Goal: Task Accomplishment & Management: Manage account settings

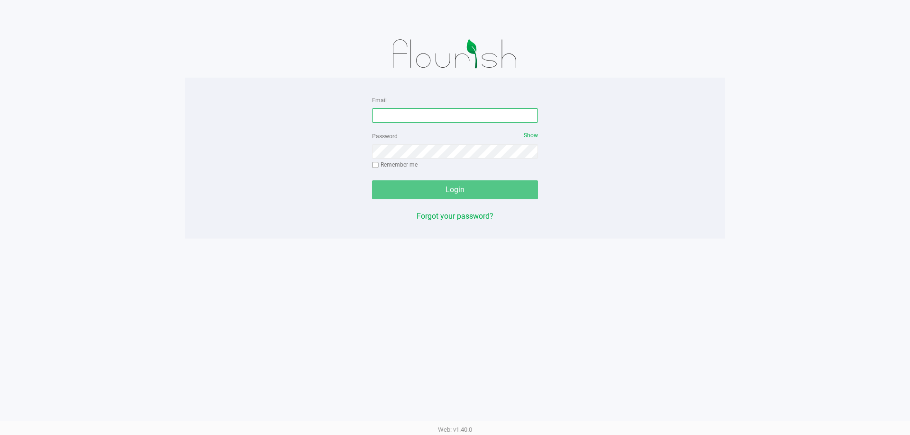
click at [383, 118] on input "Email" at bounding box center [455, 116] width 166 height 14
type input "[EMAIL_ADDRESS][DOMAIN_NAME]"
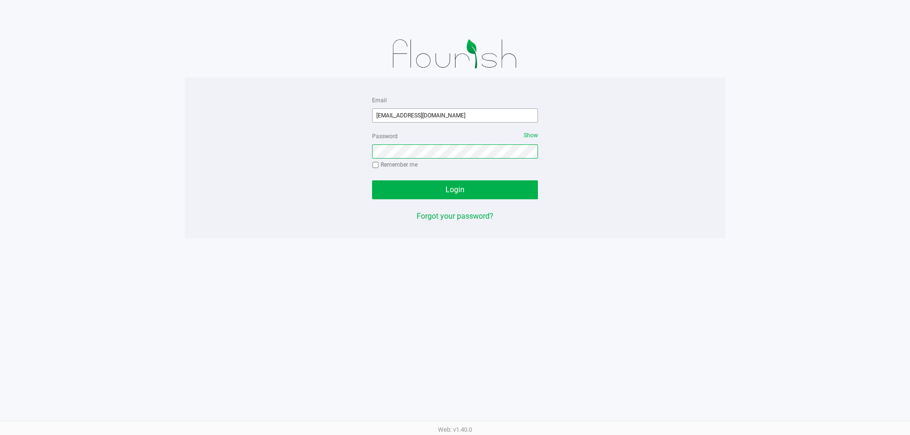
click at [372, 181] on button "Login" at bounding box center [455, 190] width 166 height 19
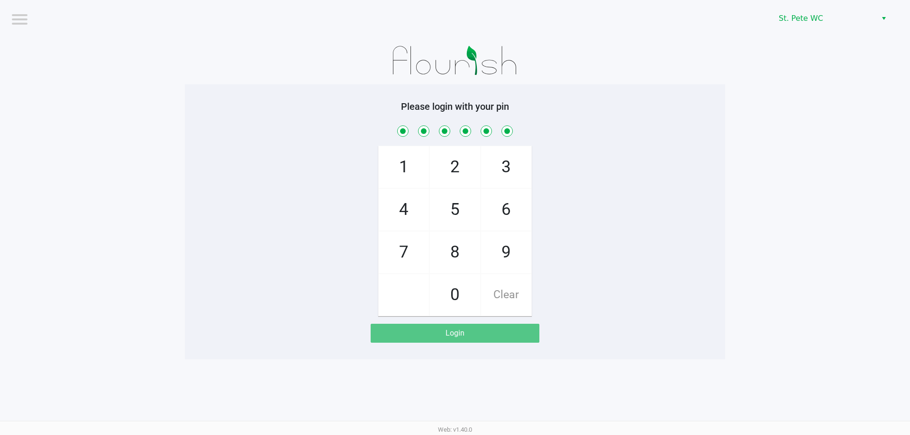
checkbox input "true"
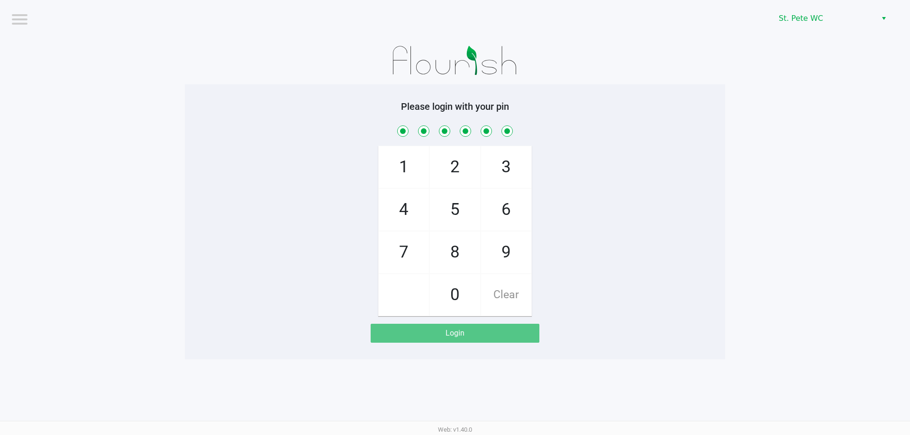
checkbox input "true"
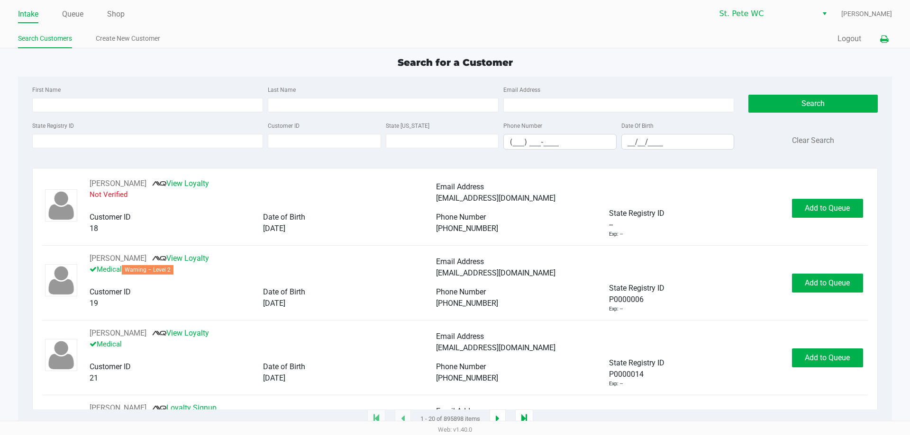
click at [878, 37] on button at bounding box center [884, 39] width 16 height 18
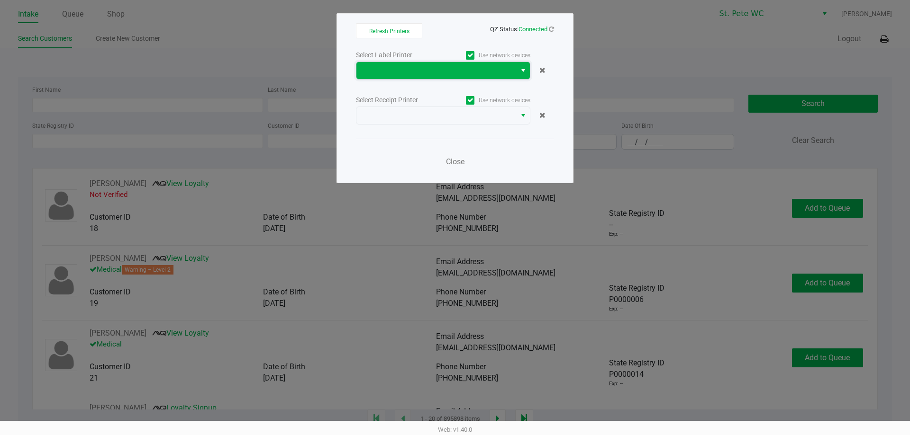
click at [482, 71] on span at bounding box center [436, 70] width 148 height 11
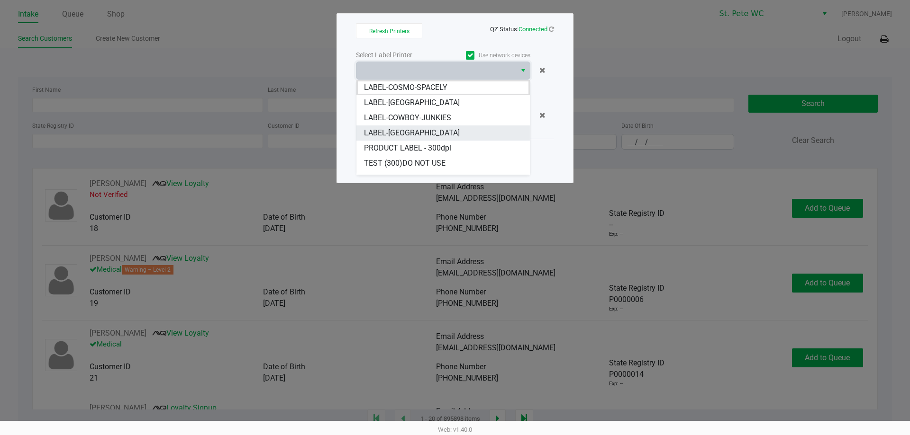
click at [472, 130] on li "LABEL-[GEOGRAPHIC_DATA]" at bounding box center [442, 133] width 173 height 15
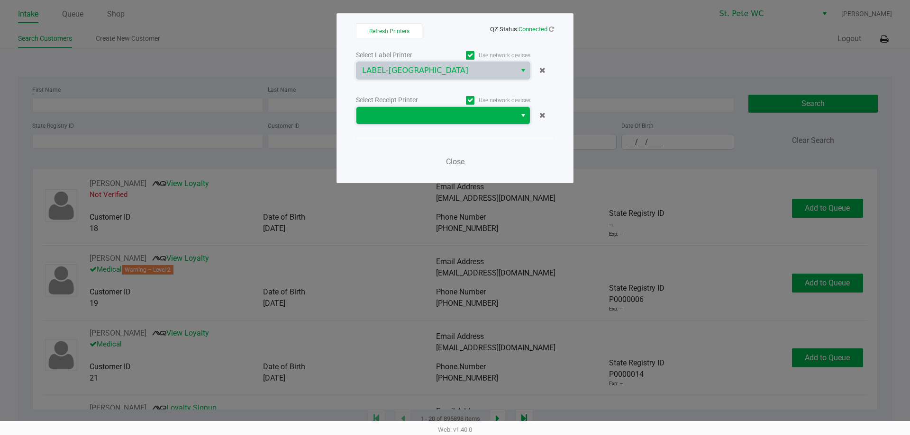
click at [461, 116] on span at bounding box center [436, 115] width 148 height 11
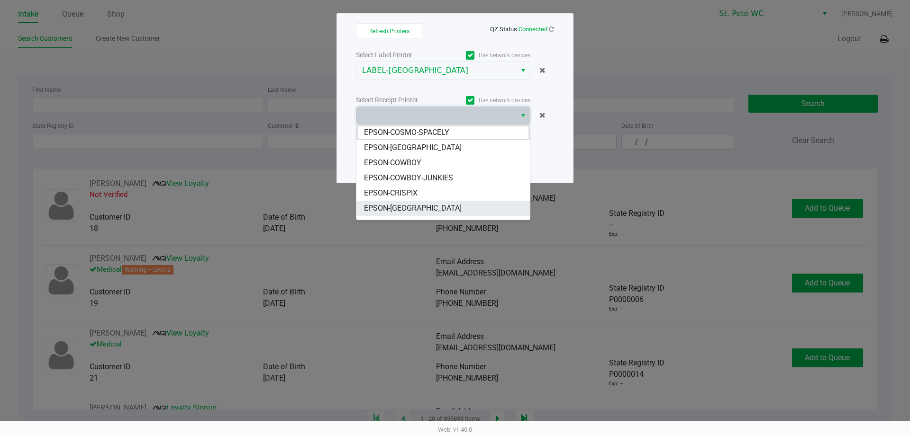
click at [475, 211] on li "EPSON-[GEOGRAPHIC_DATA]" at bounding box center [442, 208] width 173 height 15
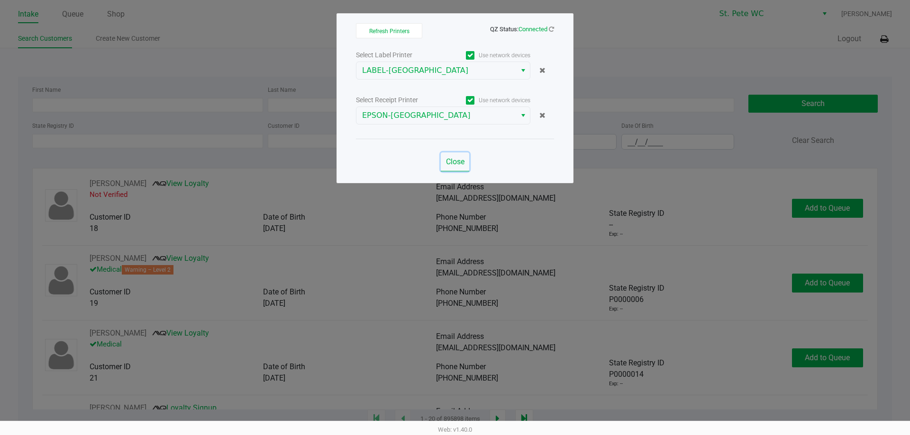
click at [458, 156] on button "Close" at bounding box center [455, 162] width 28 height 19
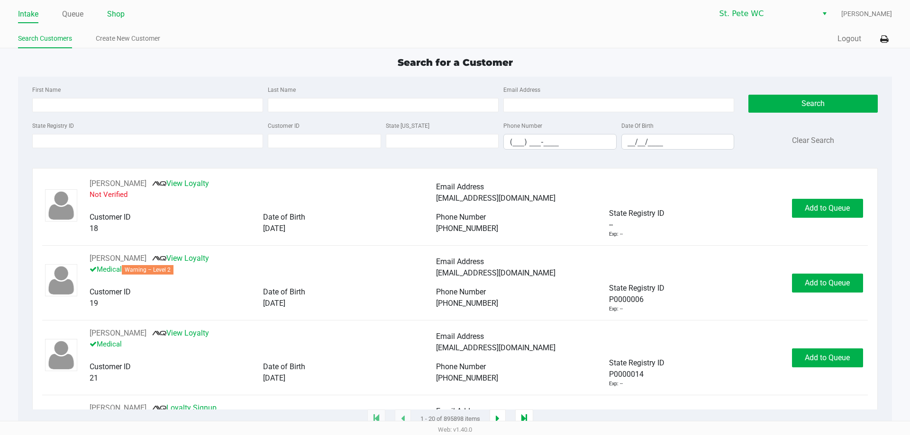
click at [120, 18] on link "Shop" at bounding box center [116, 14] width 18 height 13
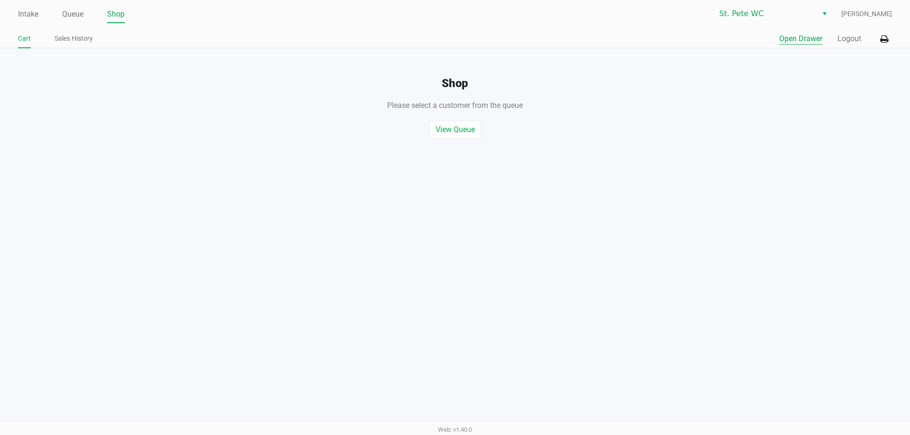
click at [796, 43] on button "Open Drawer" at bounding box center [800, 38] width 43 height 11
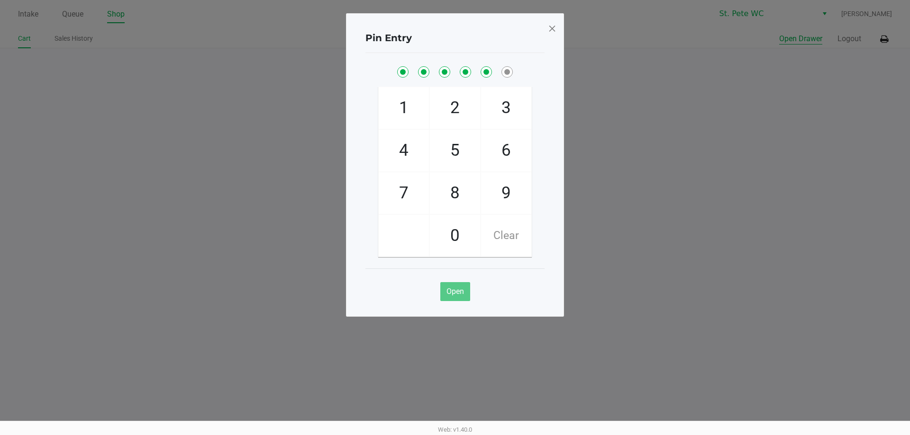
click at [779, 33] on button "Open Drawer" at bounding box center [800, 38] width 43 height 11
checkbox input "true"
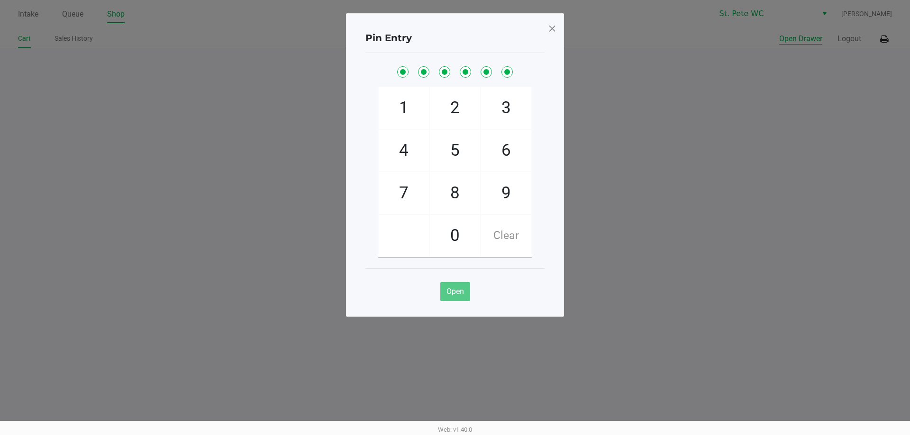
checkbox input "true"
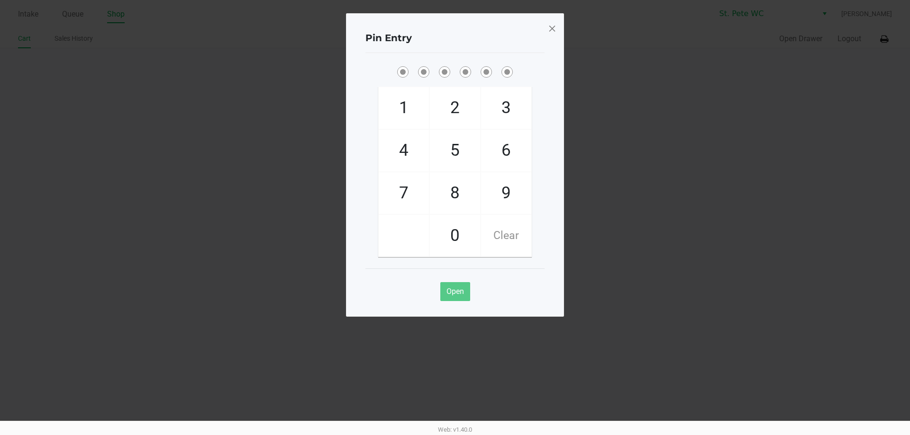
click at [549, 30] on span at bounding box center [552, 28] width 9 height 15
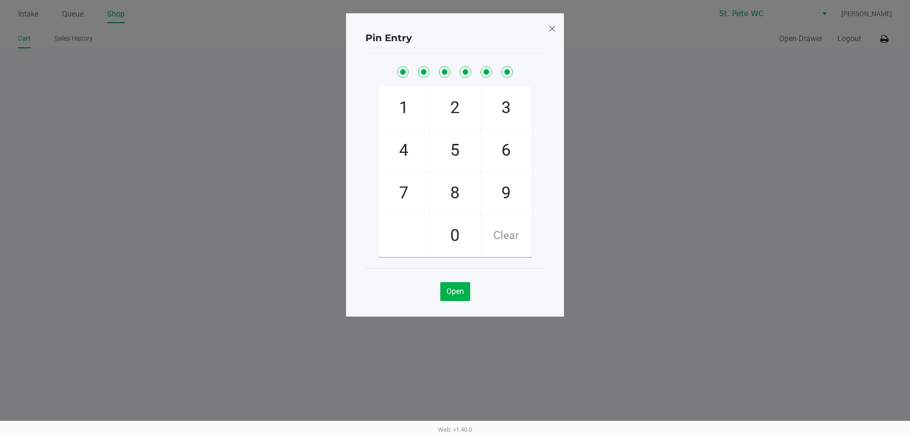
click at [549, 30] on div "Pin Entry 1 4 7 2 5 8 0 3 6 9 Clear Open" at bounding box center [455, 142] width 218 height 304
click at [549, 30] on span at bounding box center [552, 28] width 9 height 15
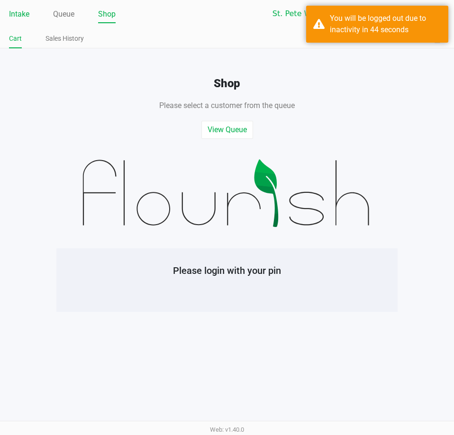
click at [28, 10] on link "Intake" at bounding box center [19, 14] width 20 height 13
click at [18, 11] on link "Intake" at bounding box center [19, 14] width 20 height 13
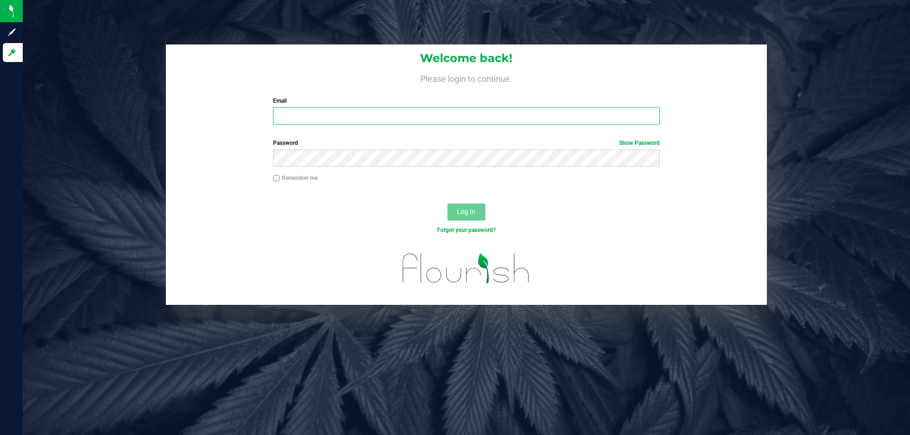
click at [313, 121] on input "Email" at bounding box center [466, 116] width 386 height 17
type input "mmayer@liveparallel.com"
click at [447, 204] on button "Log In" at bounding box center [466, 212] width 38 height 17
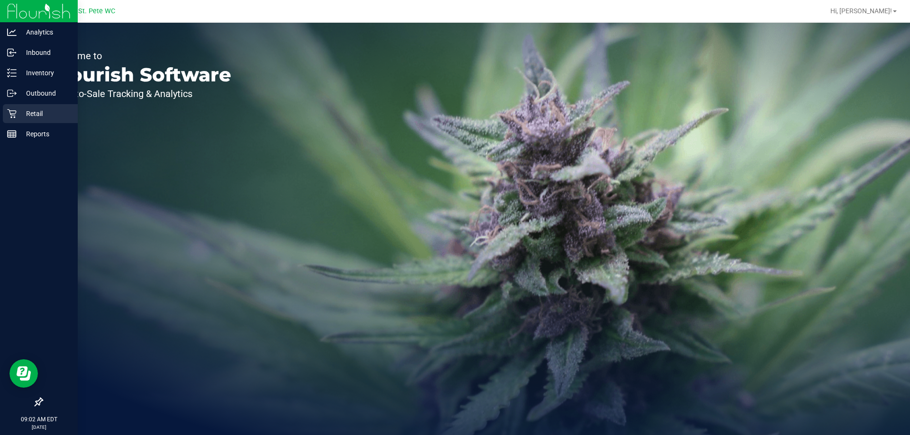
click at [37, 109] on p "Retail" at bounding box center [45, 113] width 57 height 11
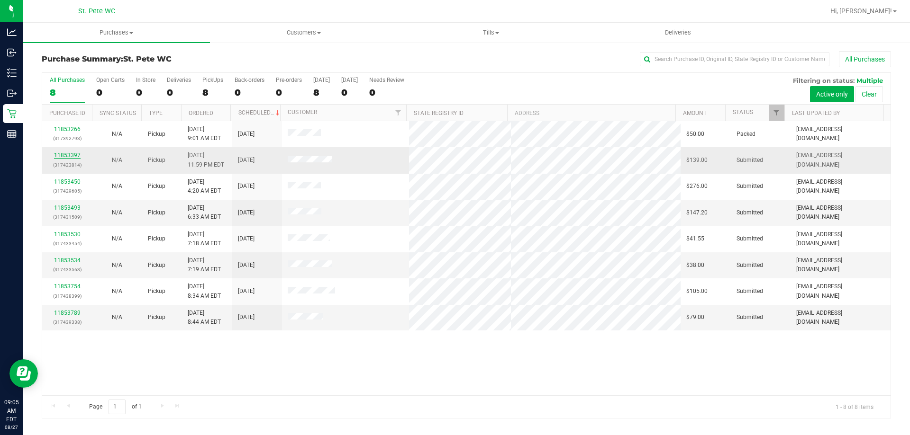
click at [65, 152] on link "11853397" at bounding box center [67, 155] width 27 height 7
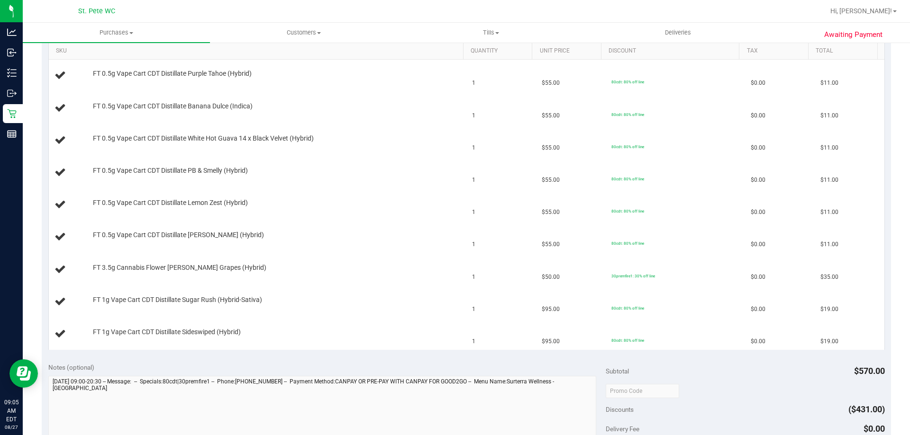
scroll to position [142, 0]
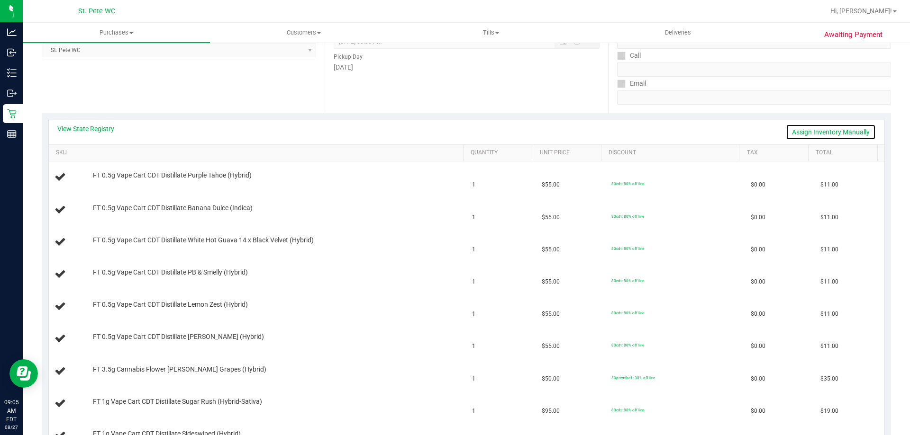
click at [803, 130] on link "Assign Inventory Manually" at bounding box center [831, 132] width 90 height 16
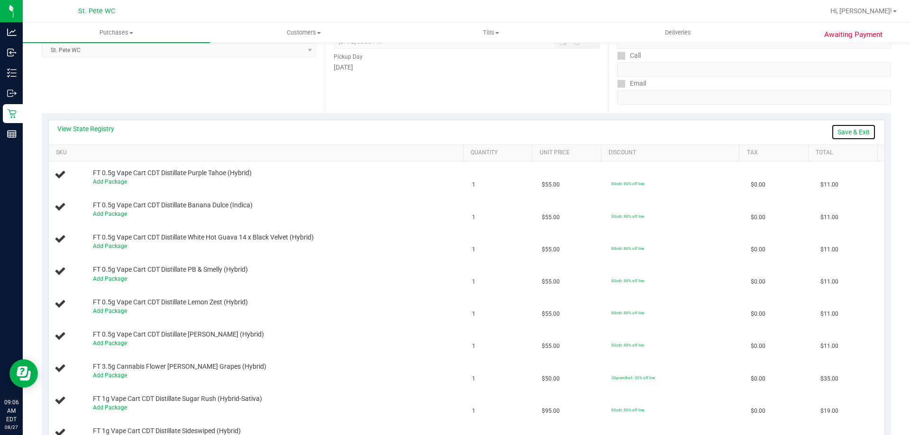
click at [841, 133] on link "Save & Exit" at bounding box center [853, 132] width 45 height 16
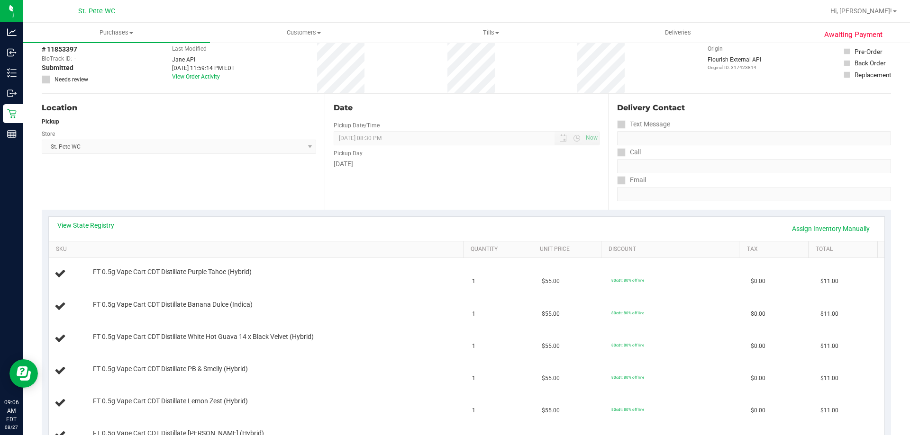
scroll to position [0, 0]
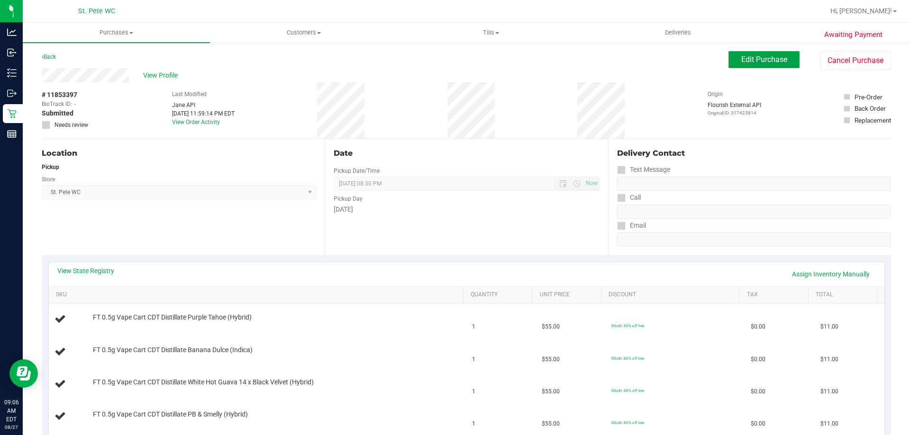
click at [769, 54] on button "Edit Purchase" at bounding box center [763, 59] width 71 height 17
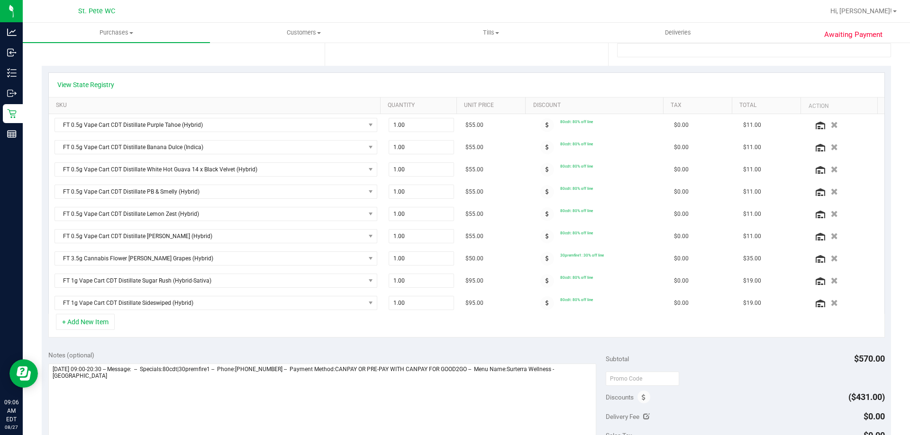
scroll to position [237, 0]
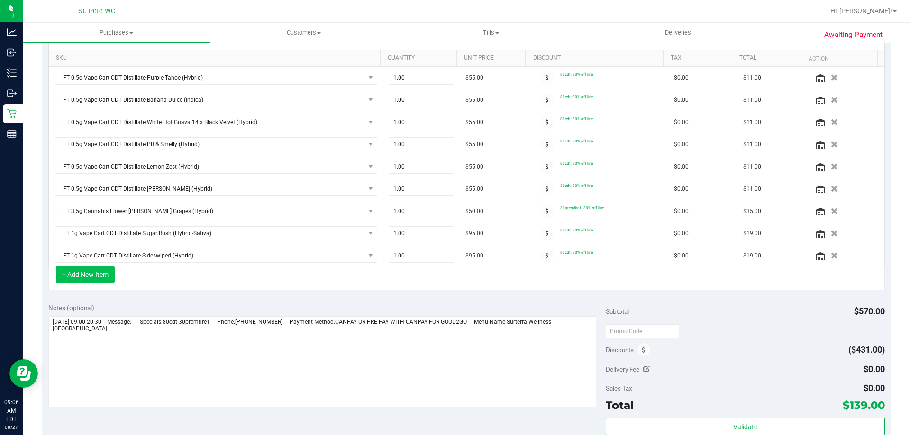
click at [87, 276] on button "+ Add New Item" at bounding box center [85, 275] width 59 height 16
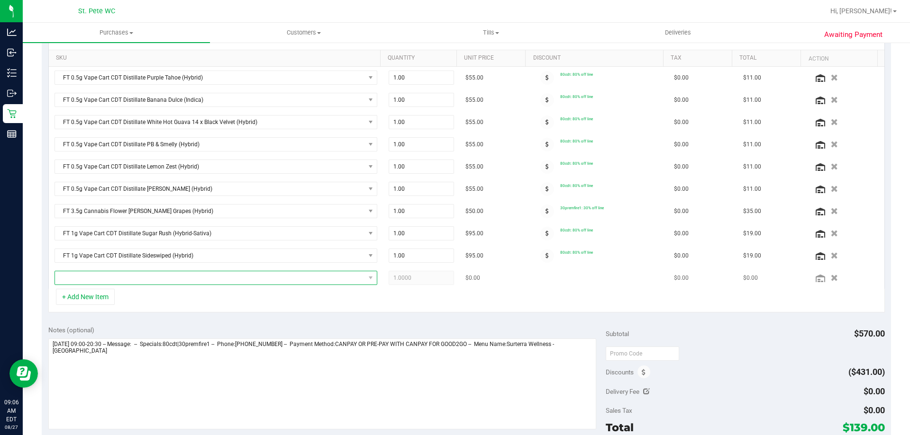
click at [88, 278] on span "NO DATA FOUND" at bounding box center [210, 277] width 310 height 13
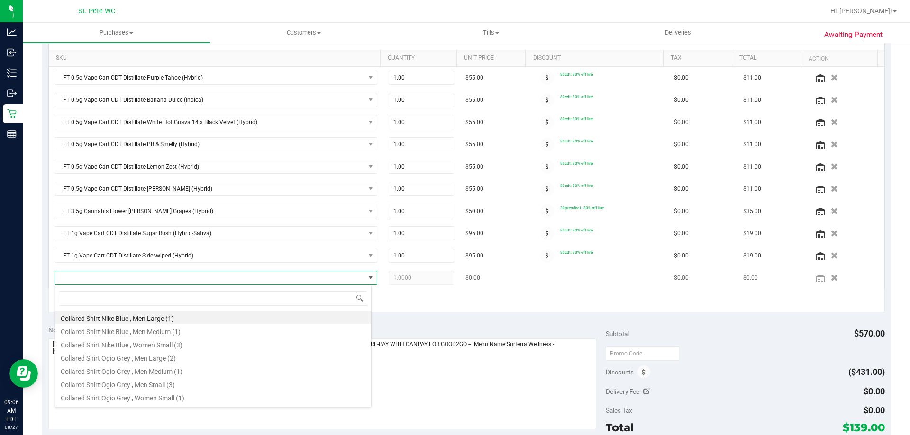
scroll to position [14, 314]
type input "arz"
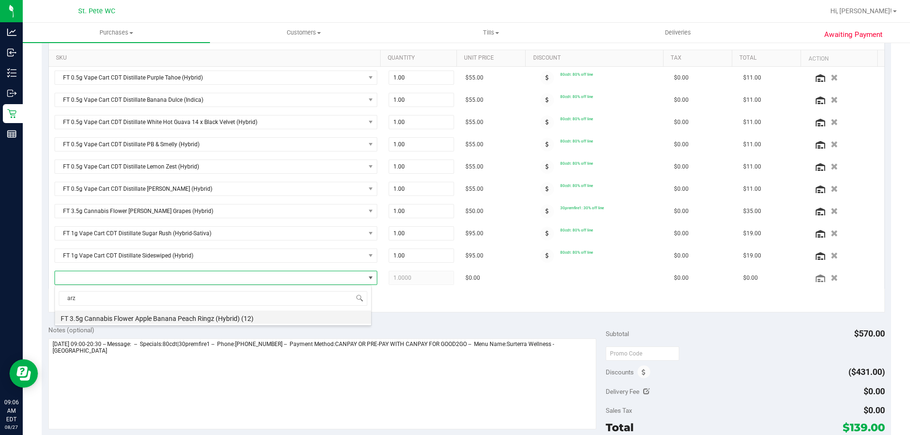
click at [150, 320] on li "FT 3.5g Cannabis Flower Apple Banana Peach Ringz (Hybrid) (12)" at bounding box center [213, 317] width 316 height 13
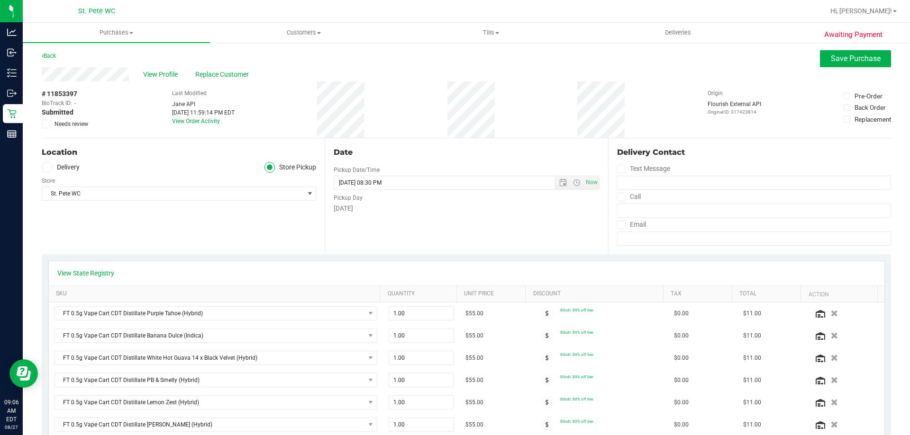
scroll to position [0, 0]
click at [847, 60] on span "Save Purchase" at bounding box center [856, 59] width 50 height 9
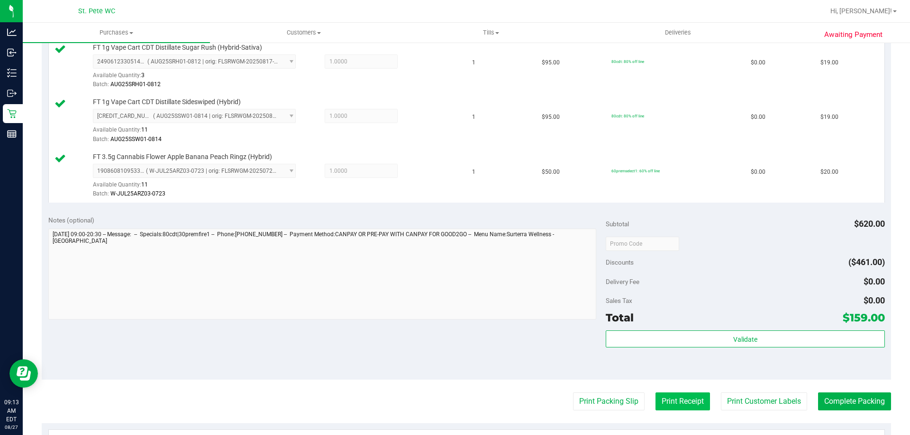
scroll to position [805, 0]
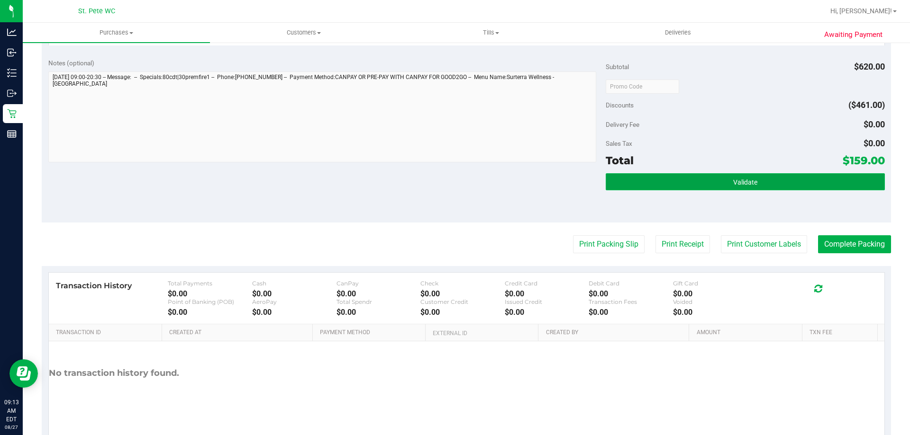
click at [749, 179] on span "Validate" at bounding box center [745, 183] width 24 height 8
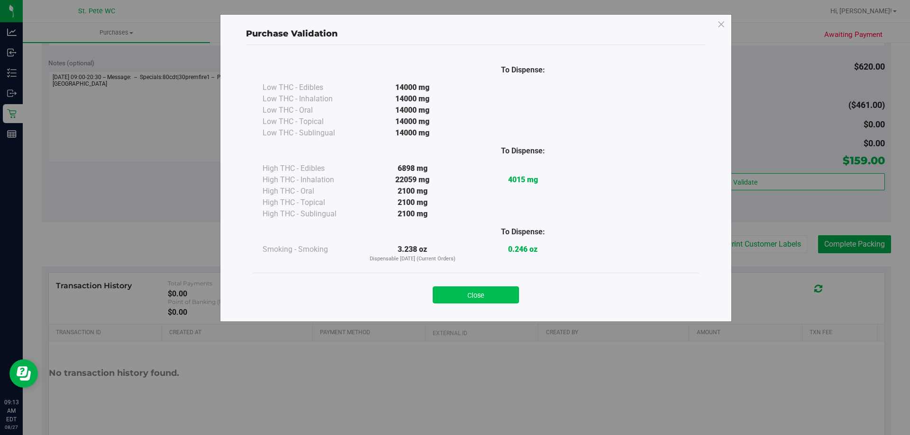
click at [473, 296] on button "Close" at bounding box center [476, 295] width 86 height 17
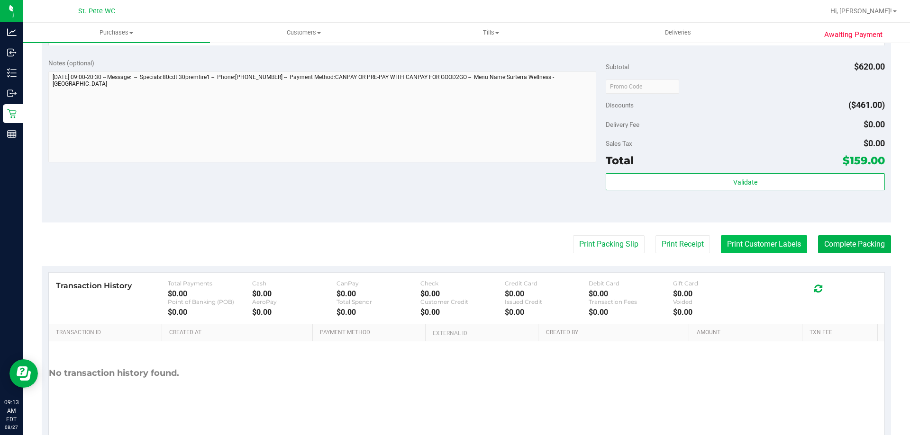
click at [765, 245] on button "Print Customer Labels" at bounding box center [764, 244] width 86 height 18
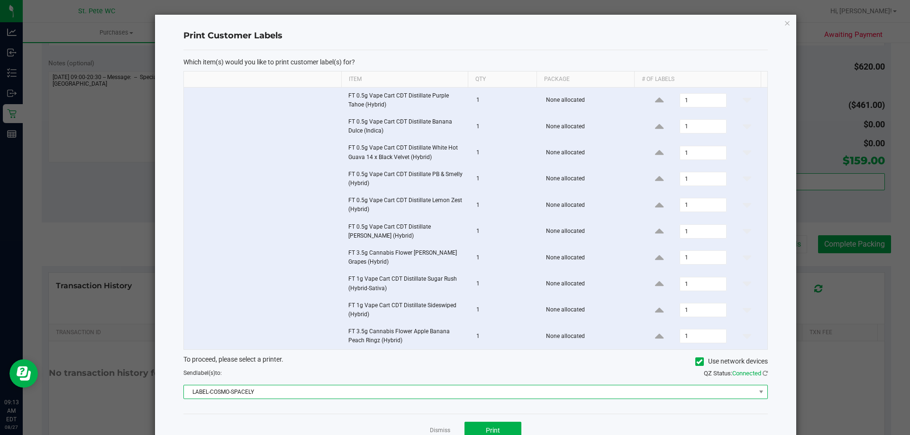
click at [476, 397] on span "LABEL-COSMO-SPACELY" at bounding box center [469, 392] width 571 height 13
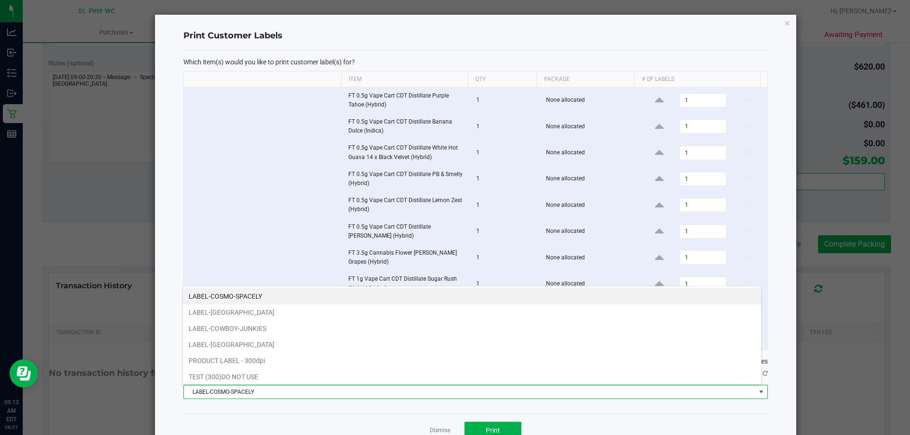
scroll to position [14, 579]
click at [418, 342] on li "LABEL-CROATIA" at bounding box center [472, 345] width 578 height 16
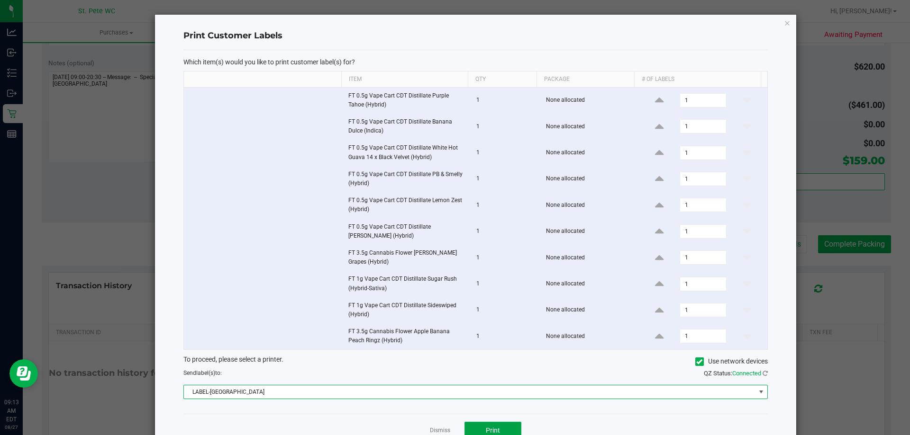
click at [481, 429] on button "Print" at bounding box center [492, 430] width 57 height 17
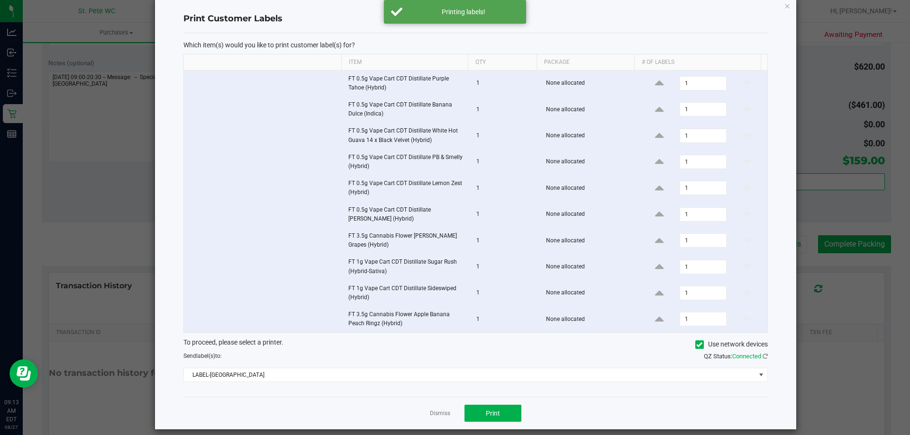
scroll to position [26, 0]
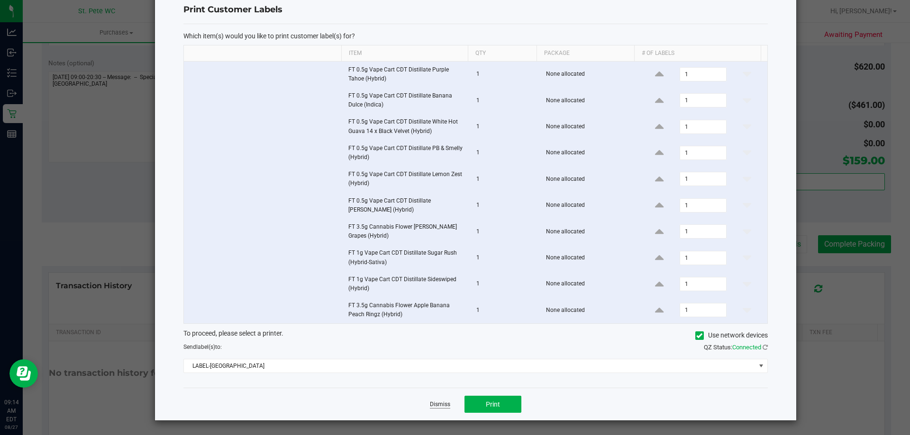
click at [440, 406] on link "Dismiss" at bounding box center [440, 405] width 20 height 8
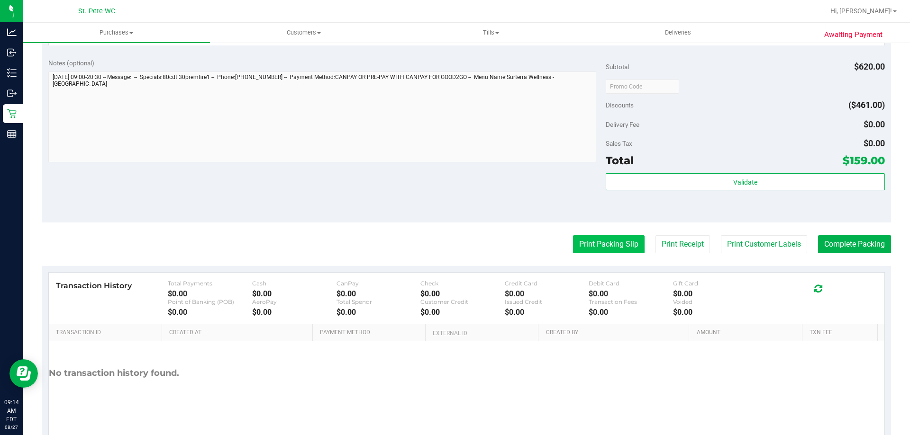
click at [619, 245] on button "Print Packing Slip" at bounding box center [609, 244] width 72 height 18
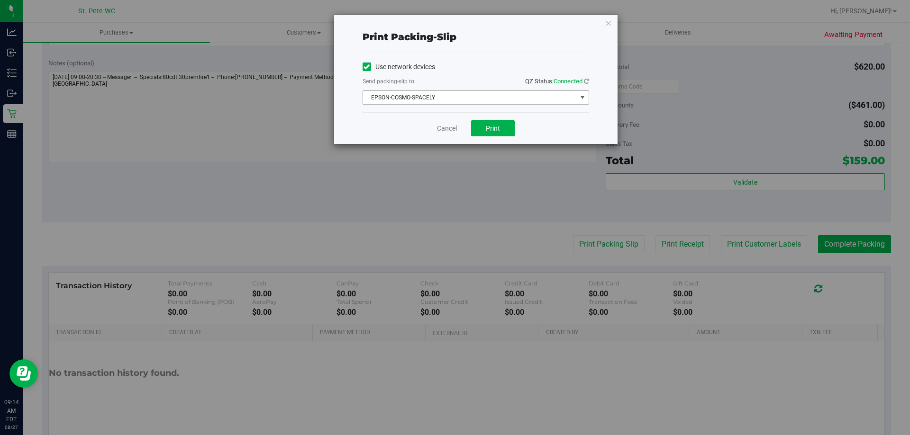
click at [457, 96] on span "EPSON-COSMO-SPACELY" at bounding box center [470, 97] width 214 height 13
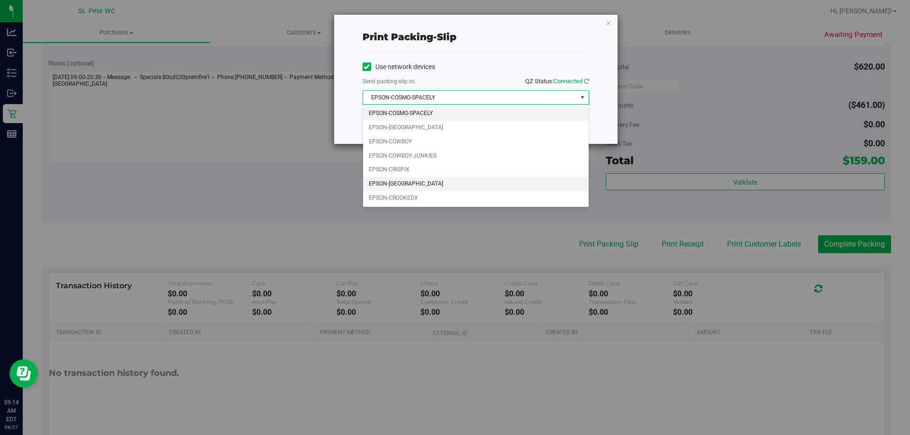
click at [439, 177] on li "EPSON-CROATIA" at bounding box center [476, 184] width 226 height 14
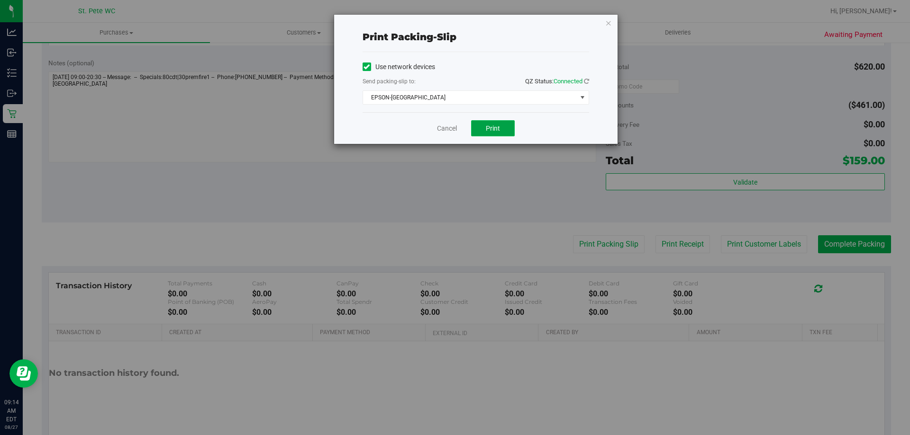
click at [497, 126] on span "Print" at bounding box center [493, 129] width 14 height 8
click at [439, 131] on link "Cancel" at bounding box center [447, 129] width 20 height 10
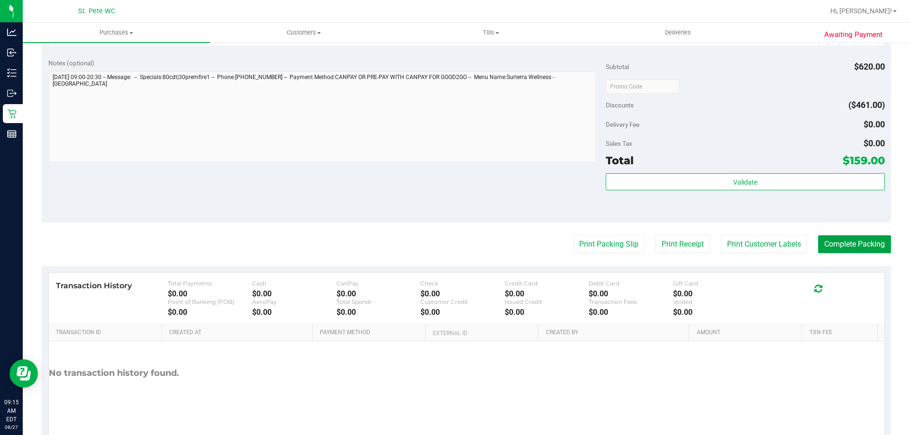
click at [825, 241] on button "Complete Packing" at bounding box center [854, 244] width 73 height 18
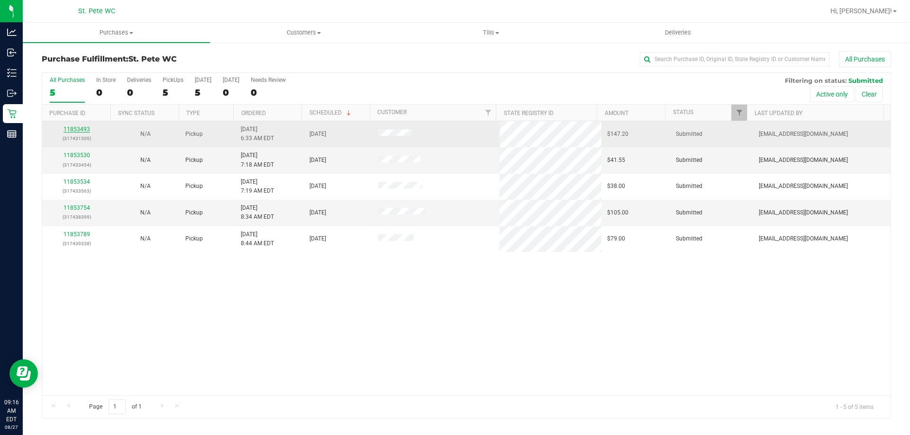
click at [81, 129] on link "11853493" at bounding box center [76, 129] width 27 height 7
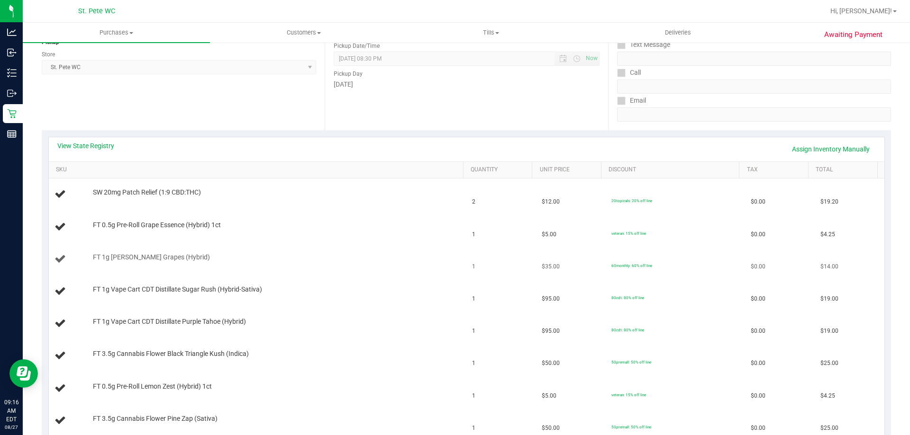
scroll to position [142, 0]
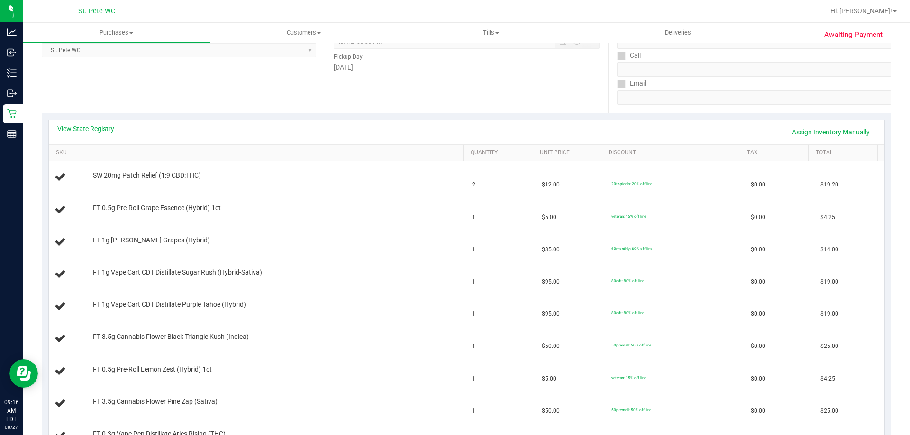
click at [100, 128] on link "View State Registry" at bounding box center [85, 128] width 57 height 9
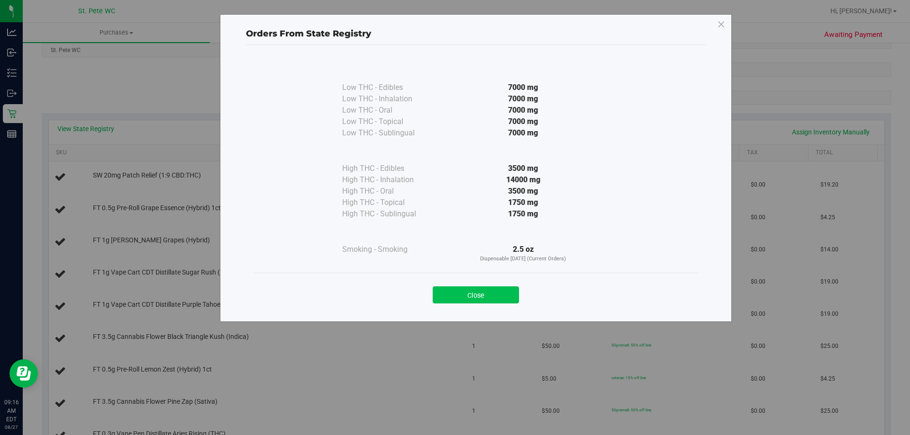
click at [473, 300] on button "Close" at bounding box center [476, 295] width 86 height 17
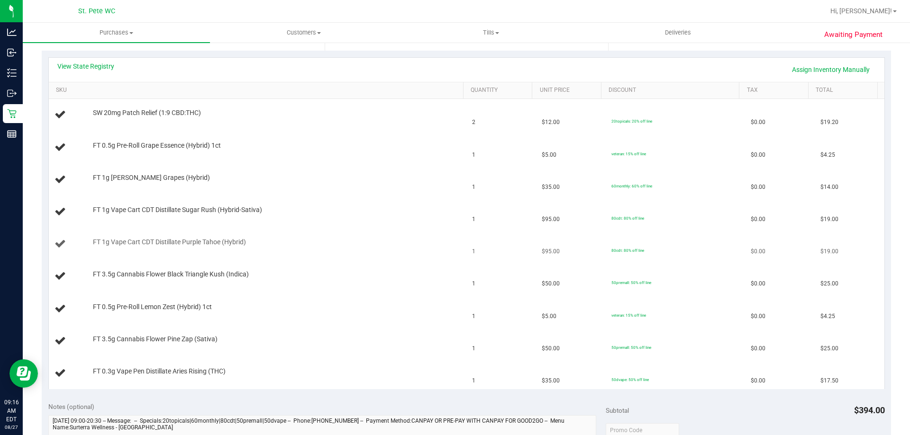
scroll to position [237, 0]
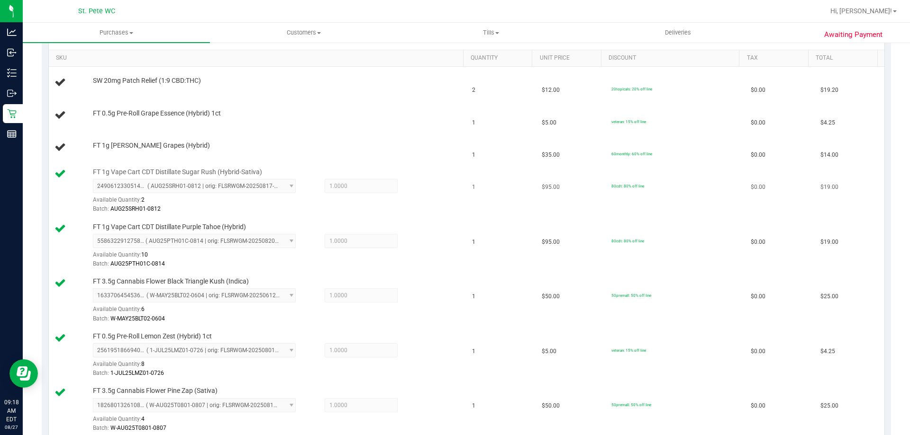
click at [233, 174] on span "FT 1g Vape Cart CDT Distillate Sugar Rush (Hybrid-Sativa)" at bounding box center [177, 172] width 169 height 9
copy div "FT 1g Vape Cart CDT Distillate Sugar Rush (Hybrid-Sativa)"
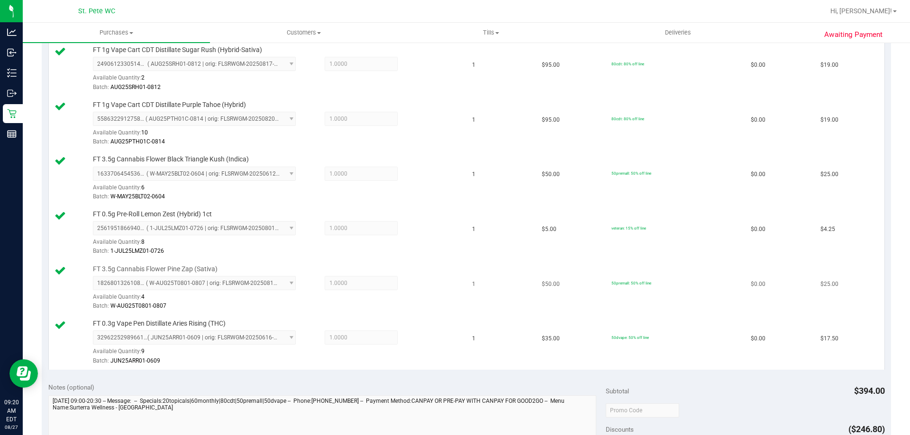
scroll to position [569, 0]
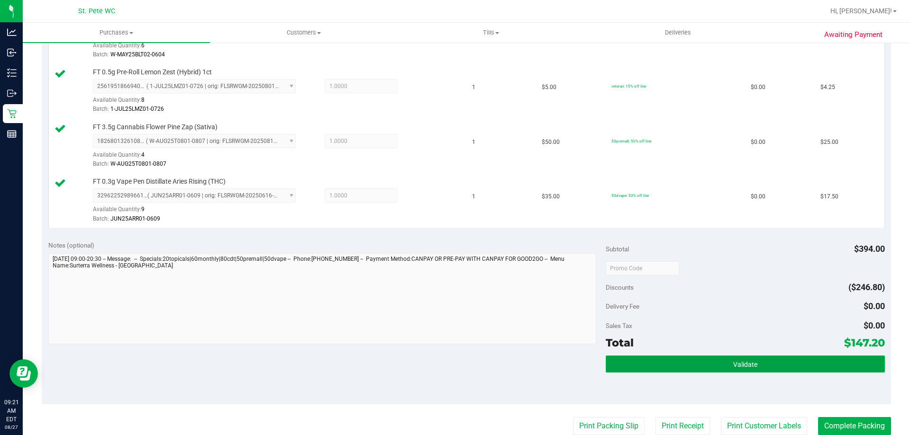
click at [778, 360] on button "Validate" at bounding box center [745, 364] width 279 height 17
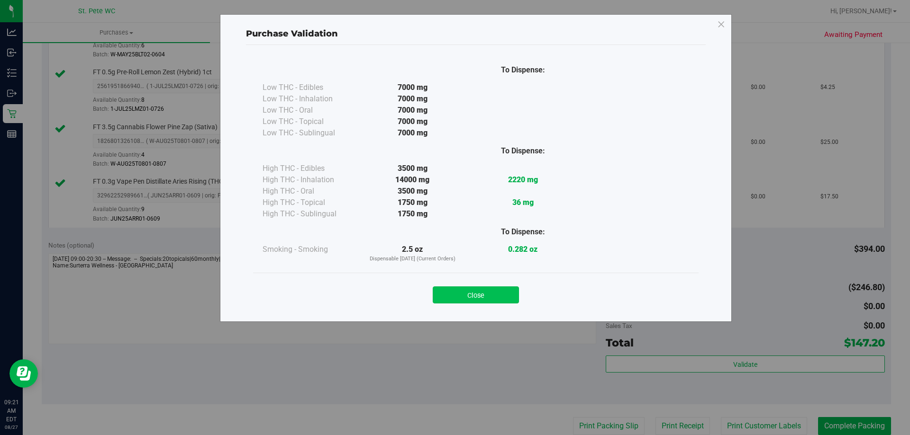
click at [470, 290] on button "Close" at bounding box center [476, 295] width 86 height 17
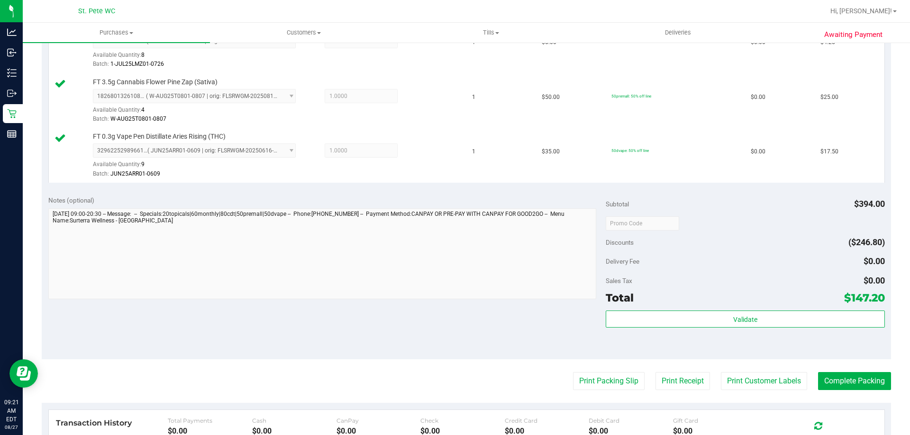
scroll to position [663, 0]
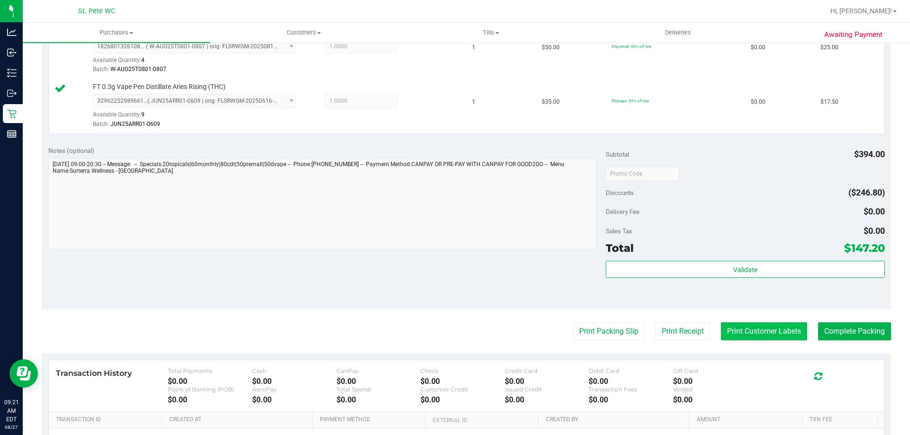
click at [743, 335] on button "Print Customer Labels" at bounding box center [764, 332] width 86 height 18
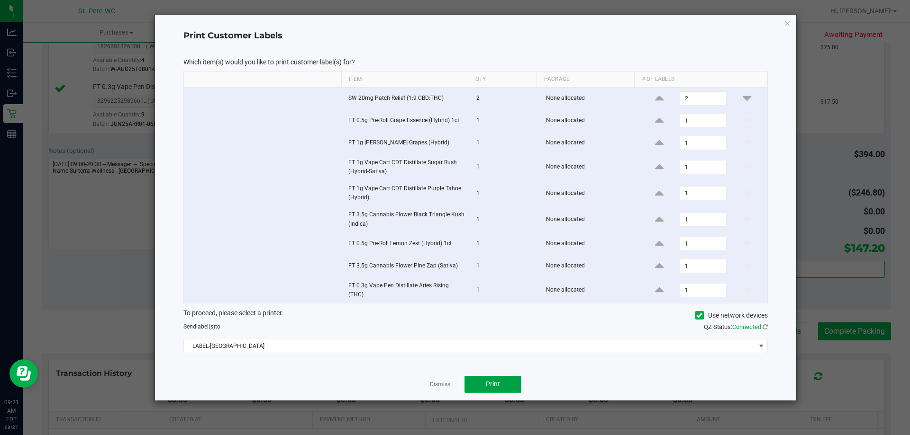
click at [481, 381] on button "Print" at bounding box center [492, 384] width 57 height 17
click at [436, 384] on link "Dismiss" at bounding box center [440, 385] width 20 height 8
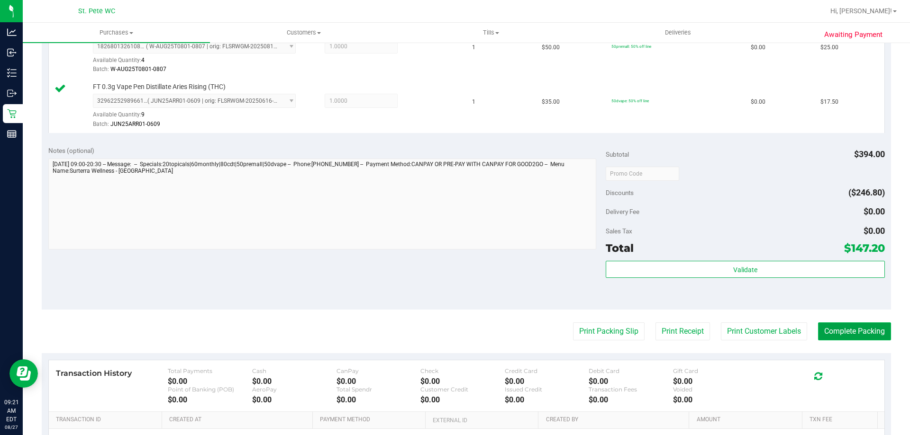
click at [860, 327] on button "Complete Packing" at bounding box center [854, 332] width 73 height 18
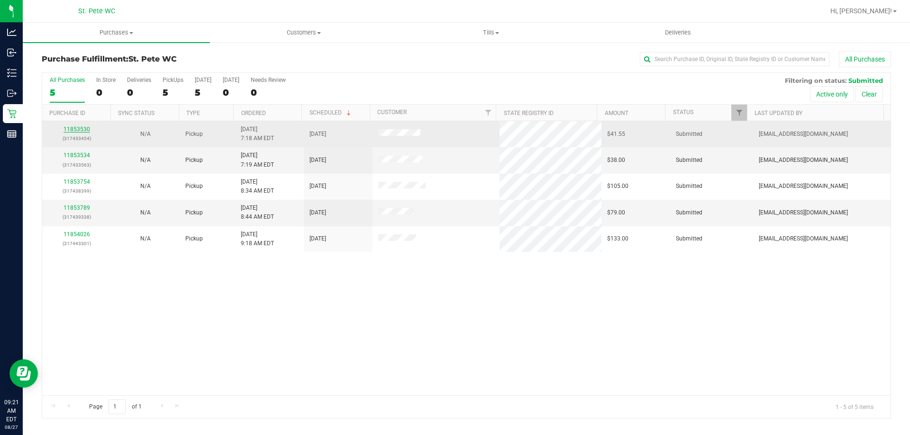
click at [81, 127] on link "11853530" at bounding box center [76, 129] width 27 height 7
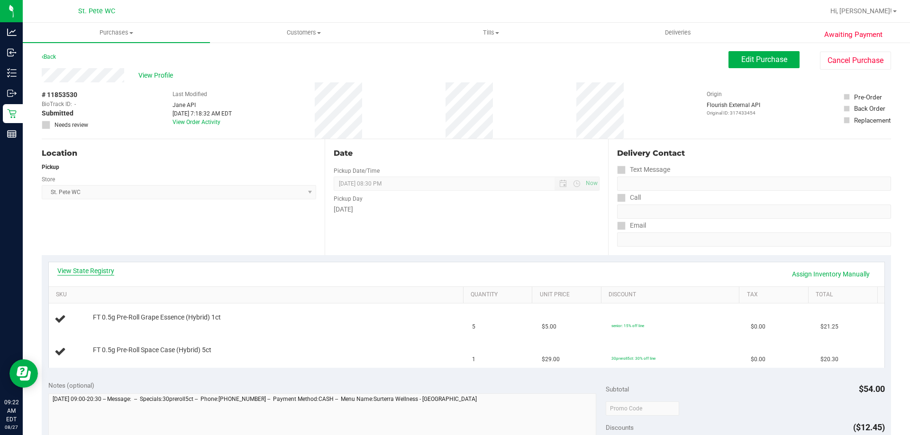
click at [97, 272] on link "View State Registry" at bounding box center [85, 270] width 57 height 9
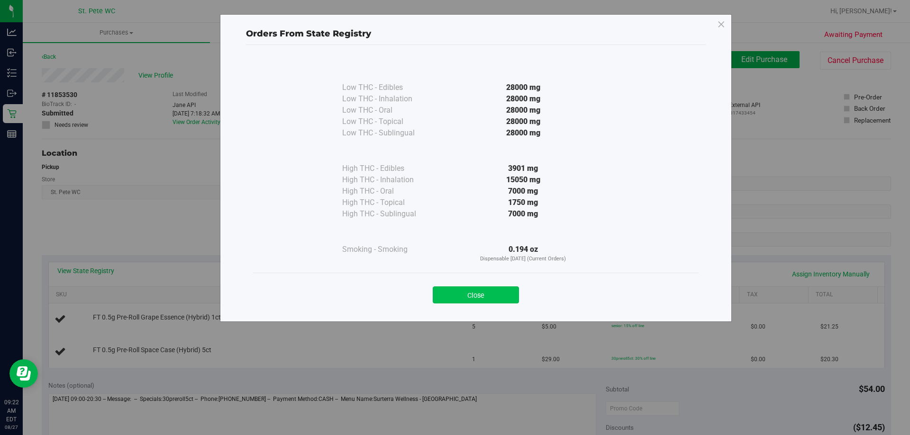
click at [484, 289] on button "Close" at bounding box center [476, 295] width 86 height 17
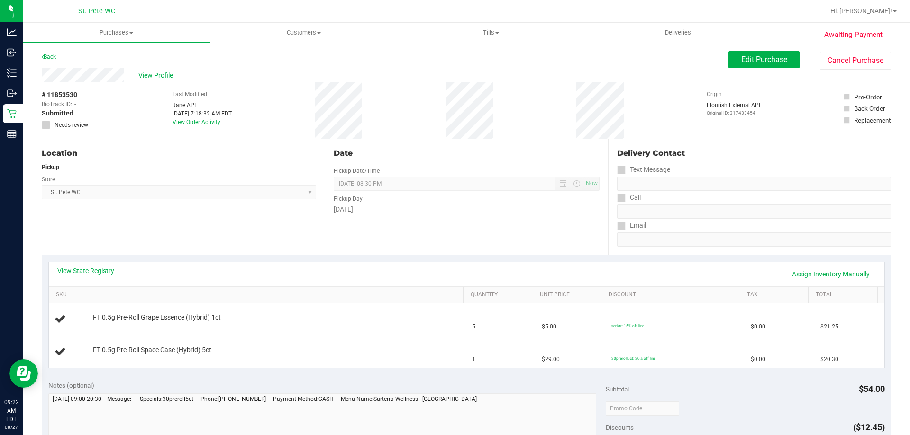
click at [254, 233] on div "Location Pickup Store St. Pete WC Select Store Bonita Springs WC Boynton Beach …" at bounding box center [183, 197] width 283 height 116
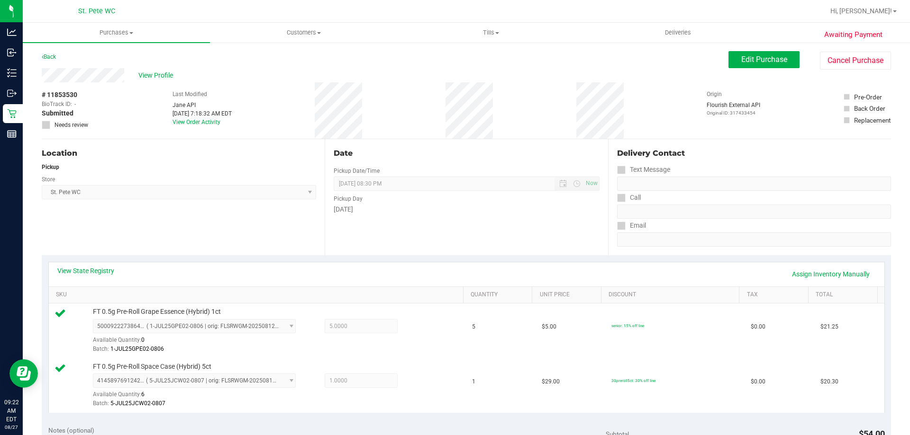
scroll to position [237, 0]
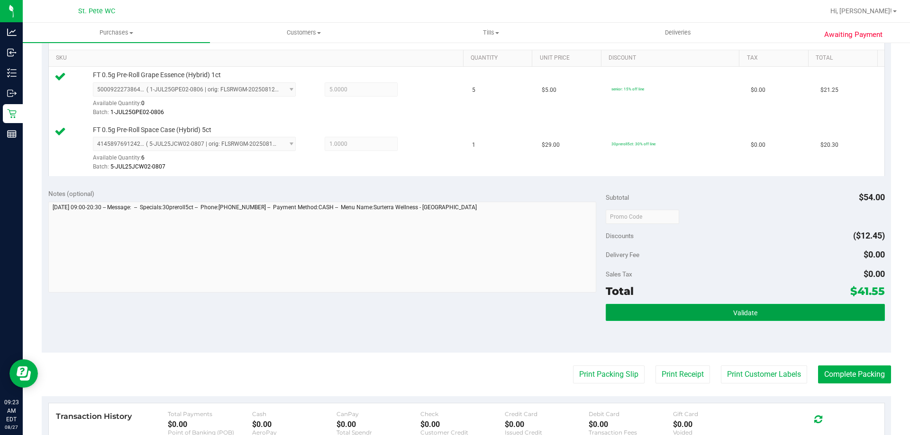
click at [759, 309] on button "Validate" at bounding box center [745, 312] width 279 height 17
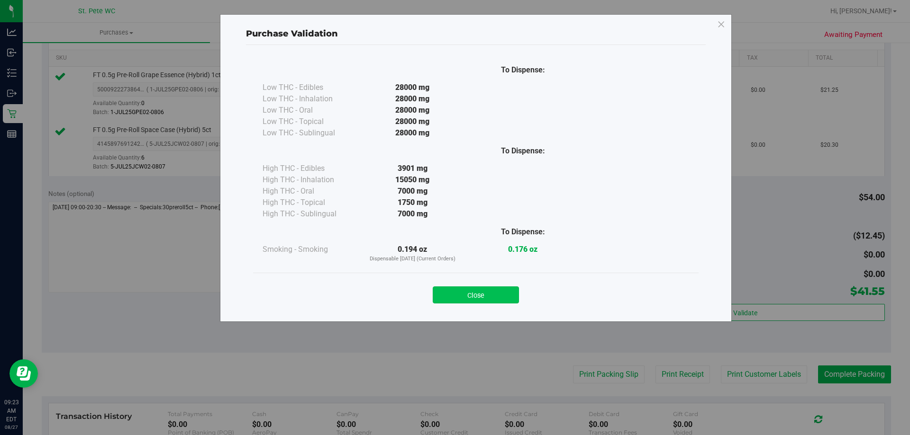
click at [499, 290] on button "Close" at bounding box center [476, 295] width 86 height 17
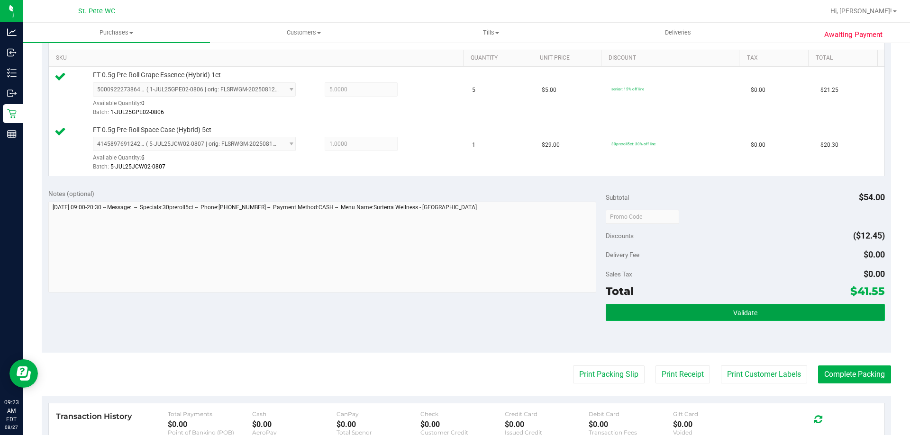
click at [723, 317] on button "Validate" at bounding box center [745, 312] width 279 height 17
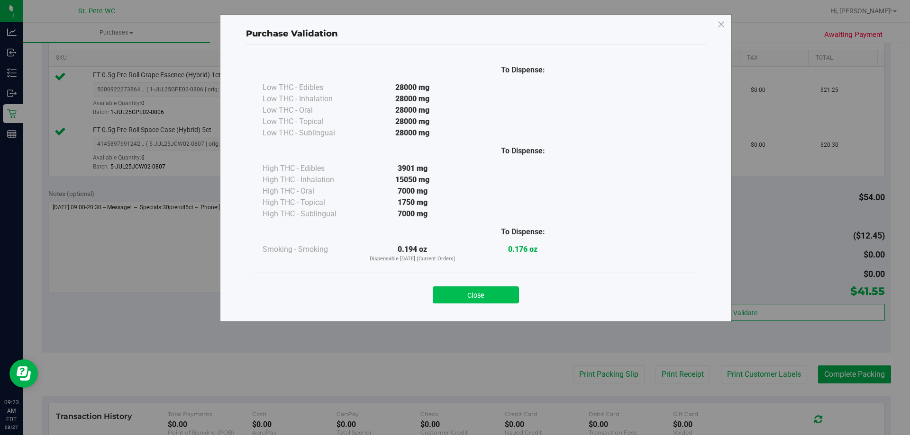
click at [502, 300] on button "Close" at bounding box center [476, 295] width 86 height 17
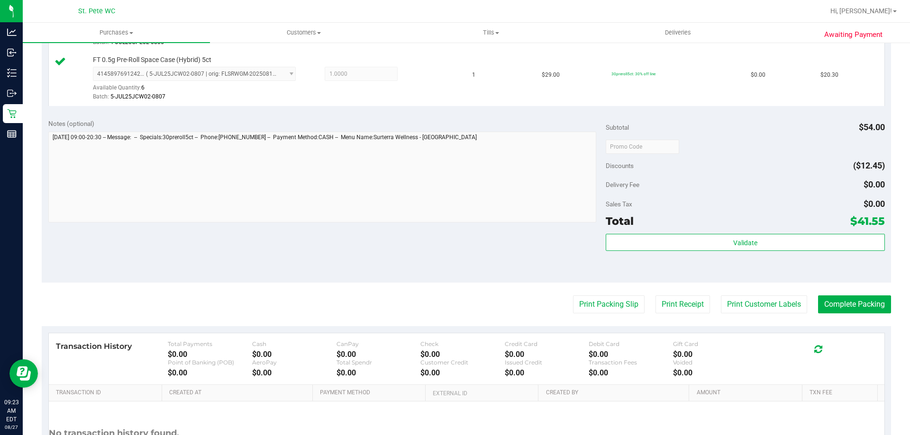
scroll to position [379, 0]
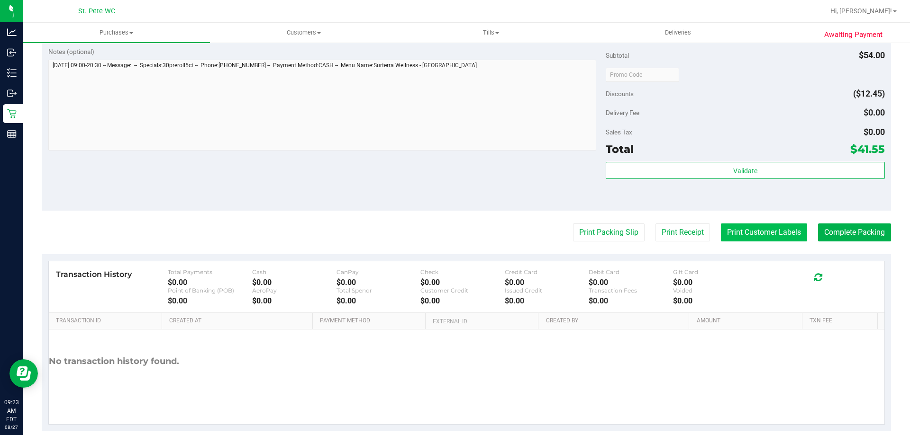
click at [759, 239] on button "Print Customer Labels" at bounding box center [764, 233] width 86 height 18
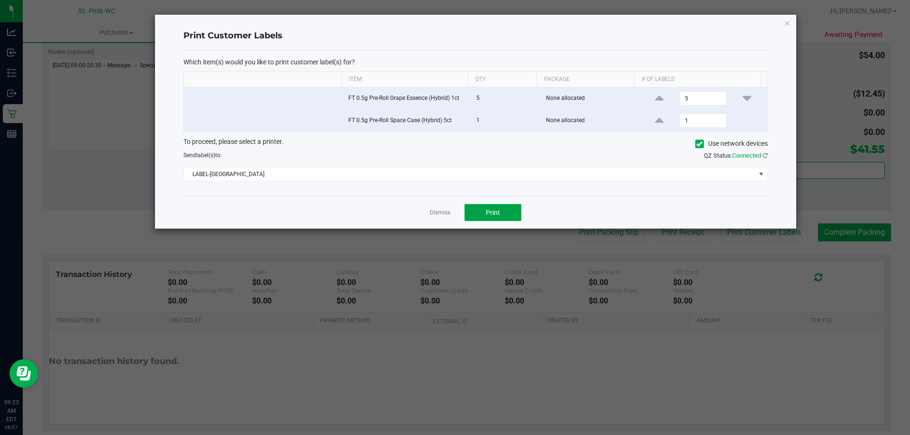
click at [485, 208] on button "Print" at bounding box center [492, 212] width 57 height 17
click at [443, 211] on link "Dismiss" at bounding box center [440, 213] width 20 height 8
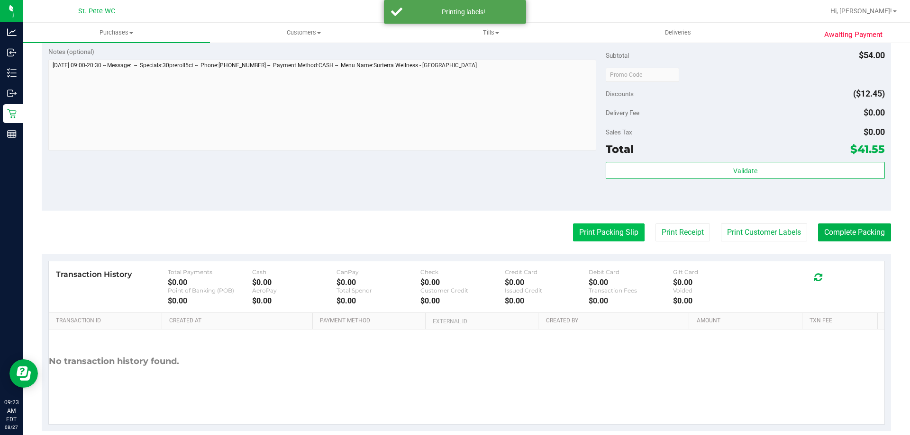
click at [605, 238] on button "Print Packing Slip" at bounding box center [609, 233] width 72 height 18
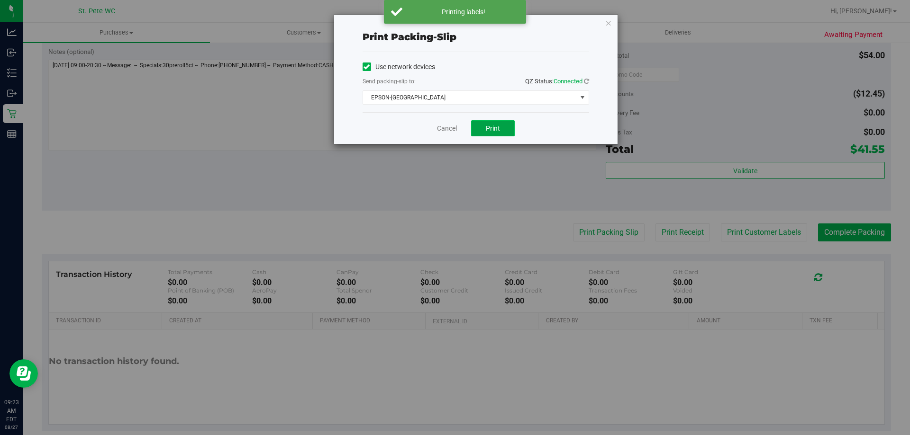
click at [497, 124] on button "Print" at bounding box center [493, 128] width 44 height 16
click at [448, 126] on link "Cancel" at bounding box center [447, 129] width 20 height 10
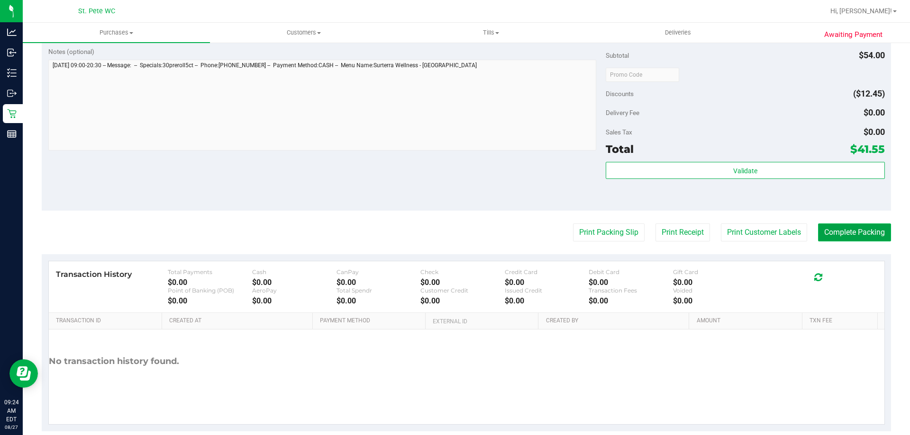
click at [838, 229] on button "Complete Packing" at bounding box center [854, 233] width 73 height 18
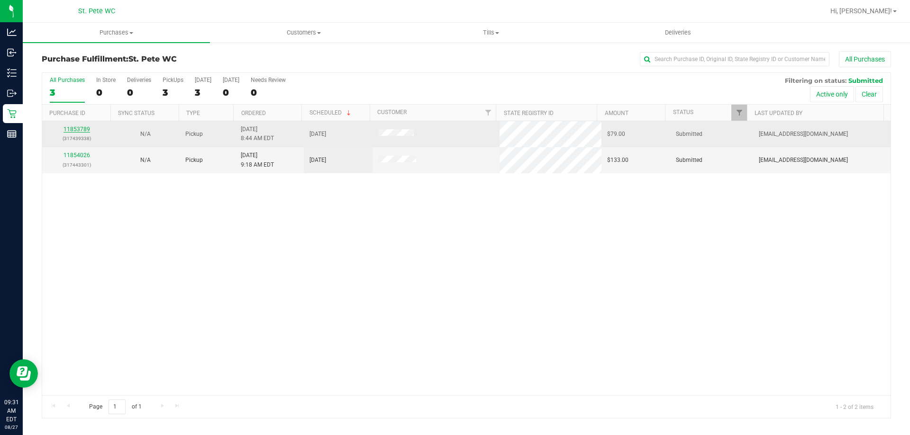
click at [81, 130] on link "11853789" at bounding box center [76, 129] width 27 height 7
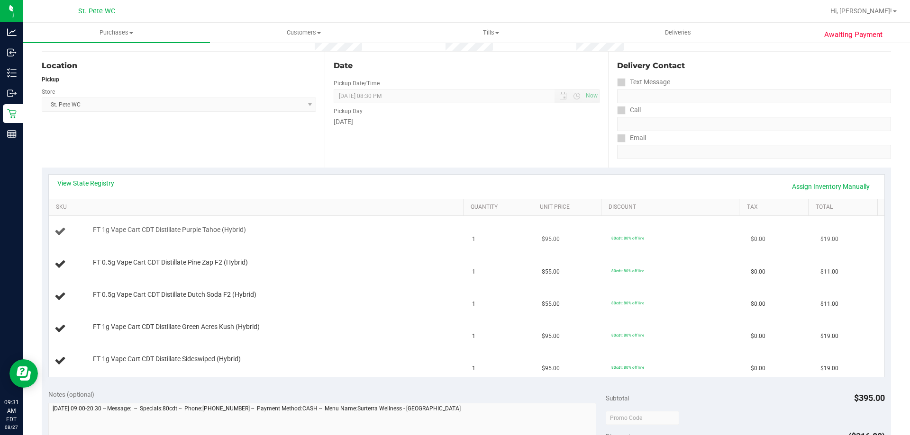
scroll to position [95, 0]
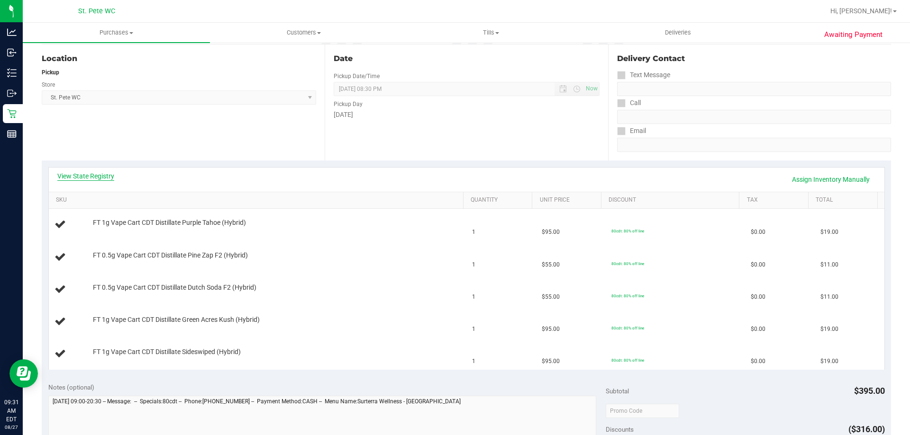
click at [93, 175] on link "View State Registry" at bounding box center [85, 176] width 57 height 9
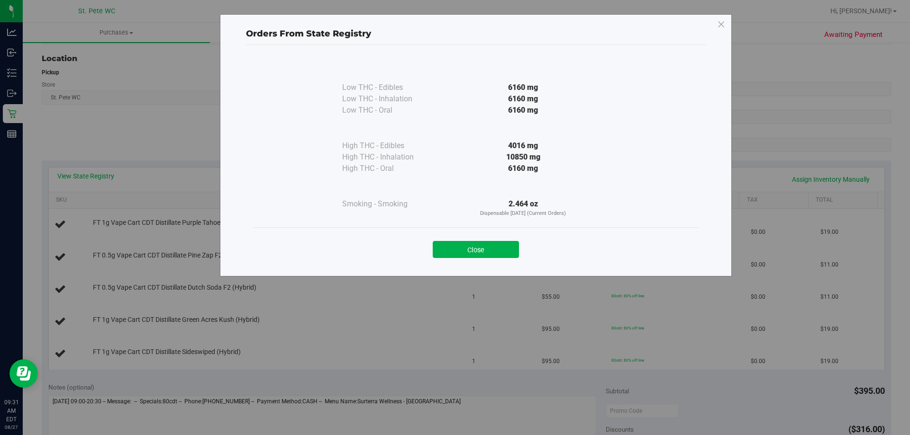
click at [489, 238] on div "Close" at bounding box center [475, 247] width 431 height 24
click at [483, 249] on button "Close" at bounding box center [476, 249] width 86 height 17
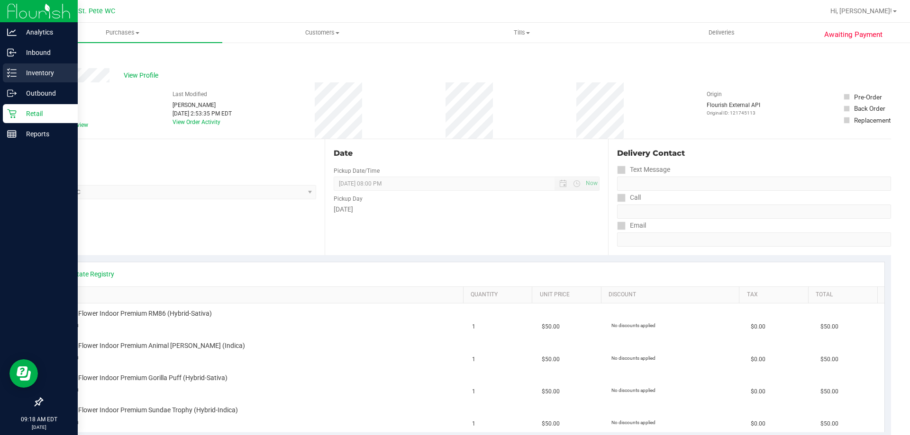
click at [9, 75] on icon at bounding box center [11, 72] width 9 height 9
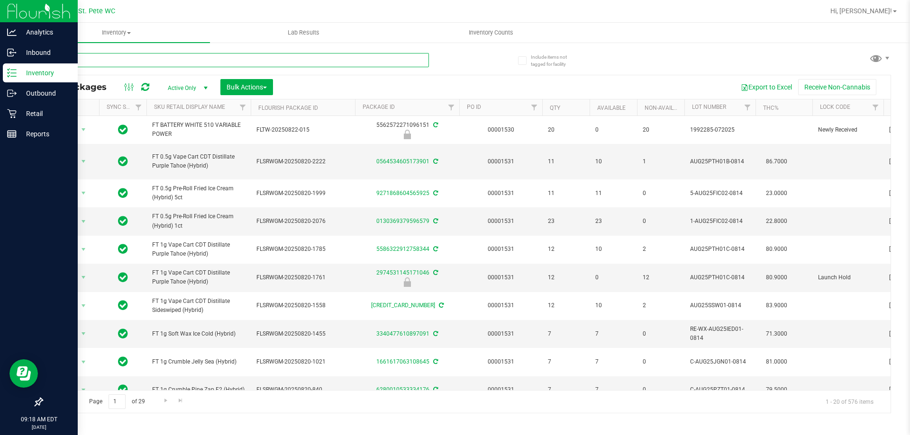
click at [98, 59] on input "text" at bounding box center [235, 60] width 387 height 14
paste input "FT 1g Vape Cart CDT Distillate Sugar Rush (Hybrid-Sativa)"
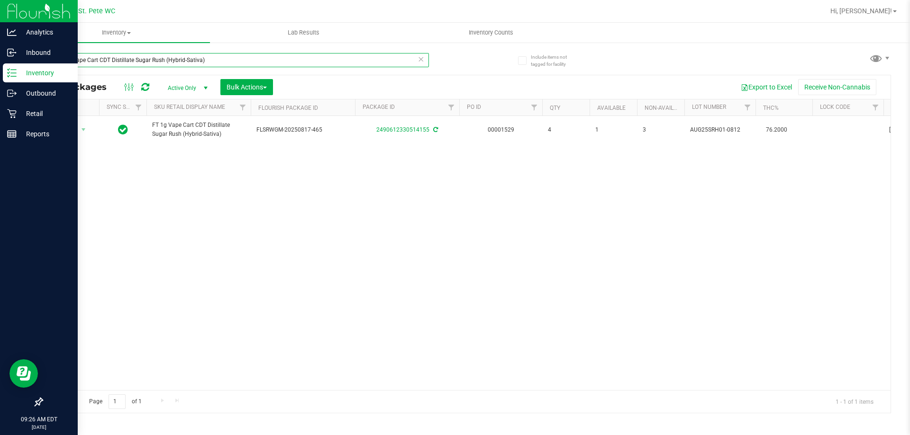
drag, startPoint x: 220, startPoint y: 66, endPoint x: 0, endPoint y: 66, distance: 220.3
click at [0, 66] on div "Analytics Inbound Inventory Outbound Retail Reports 09:26 AM EDT 08/27/2025 08/…" at bounding box center [455, 217] width 910 height 435
type input "AUG25PTH01C-0814"
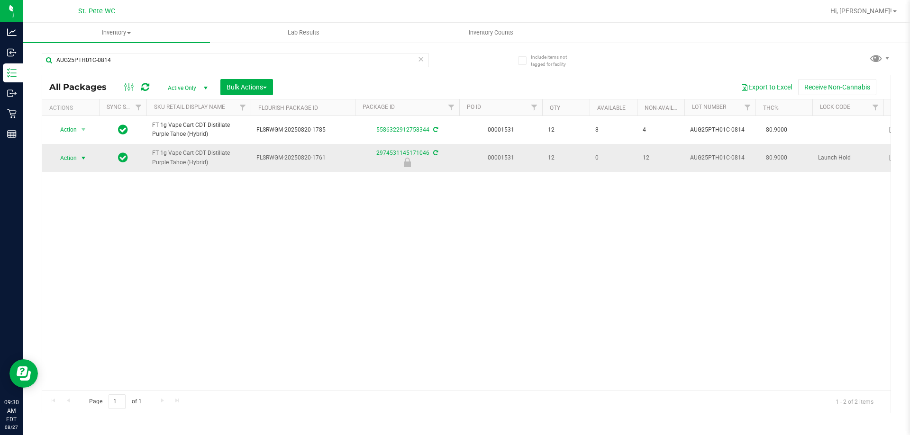
click at [85, 162] on span "select" at bounding box center [84, 158] width 8 height 8
click at [79, 274] on li "Unlock package" at bounding box center [82, 281] width 61 height 14
click at [82, 162] on span "select" at bounding box center [84, 158] width 8 height 8
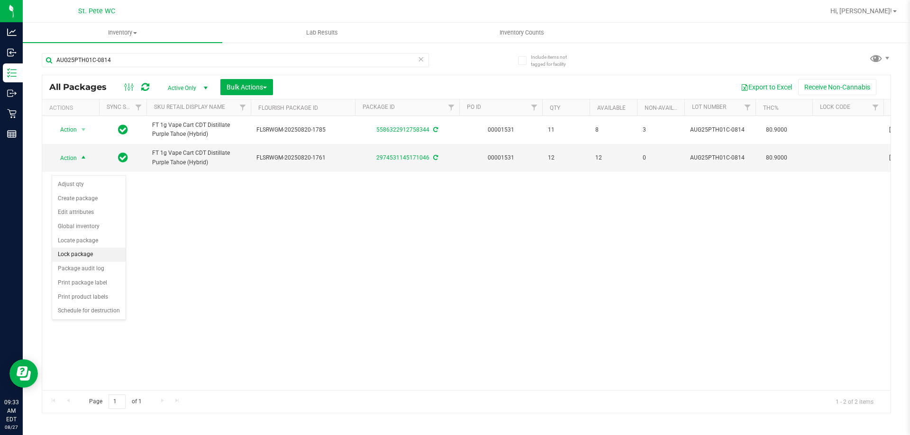
click at [82, 258] on li "Lock package" at bounding box center [88, 255] width 73 height 14
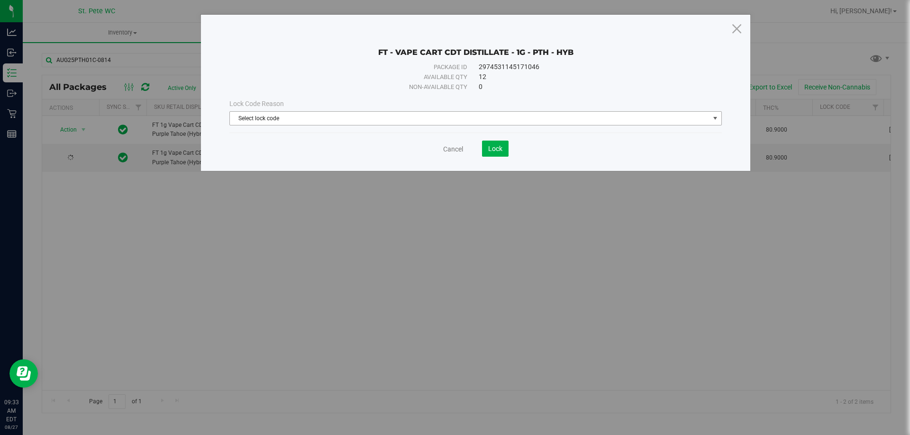
click at [316, 116] on span "Select lock code" at bounding box center [470, 118] width 480 height 13
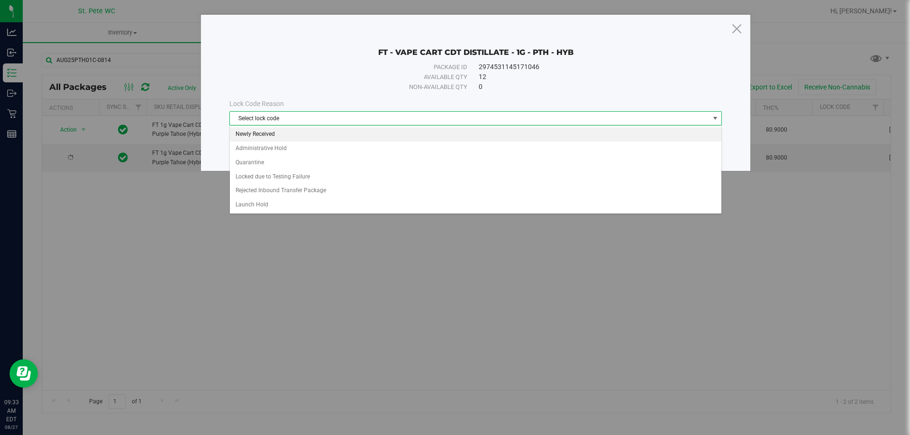
click at [292, 132] on li "Newly Received" at bounding box center [475, 134] width 491 height 14
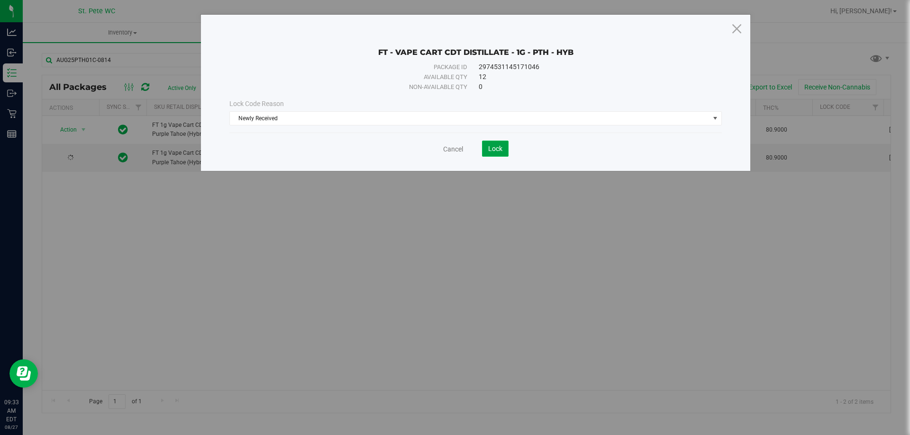
click at [498, 148] on span "Lock" at bounding box center [495, 149] width 14 height 8
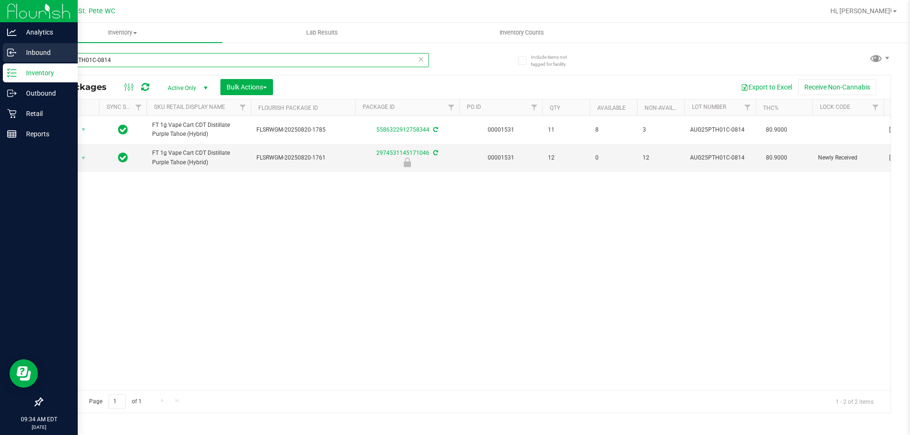
drag, startPoint x: 235, startPoint y: 59, endPoint x: 0, endPoint y: 48, distance: 234.8
click at [0, 48] on div "Analytics Inbound Inventory Outbound Retail Reports 09:34 AM EDT 08/27/2025 08/…" at bounding box center [455, 217] width 910 height 435
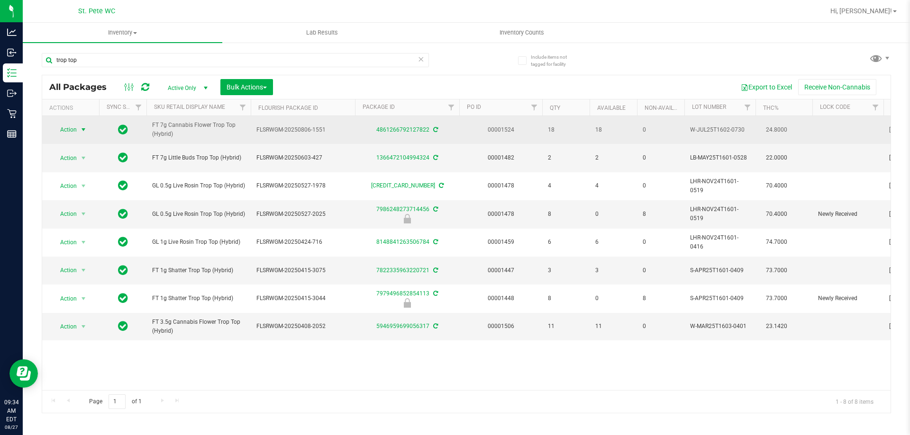
click at [85, 125] on span "select" at bounding box center [84, 129] width 12 height 13
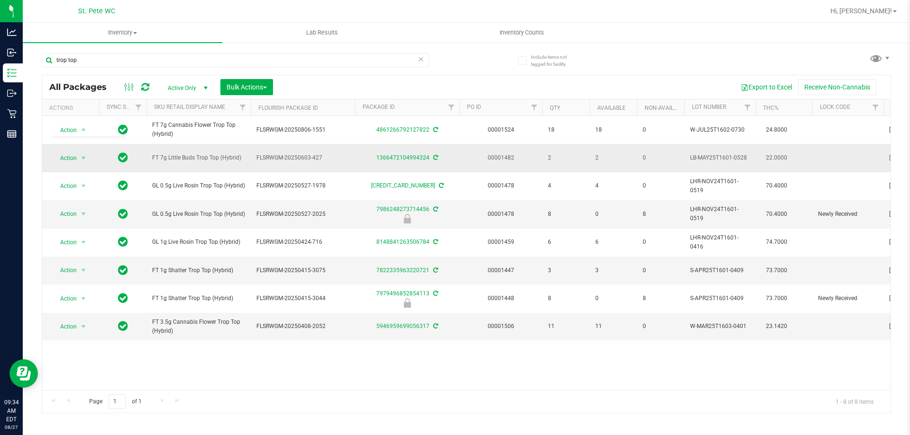
click at [206, 157] on span "FT 7g Little Buds Trop Top (Hybrid)" at bounding box center [198, 158] width 93 height 9
copy tr "FT 7g Little Buds Trop Top (Hybrid)"
drag, startPoint x: 210, startPoint y: 65, endPoint x: 28, endPoint y: 60, distance: 182.0
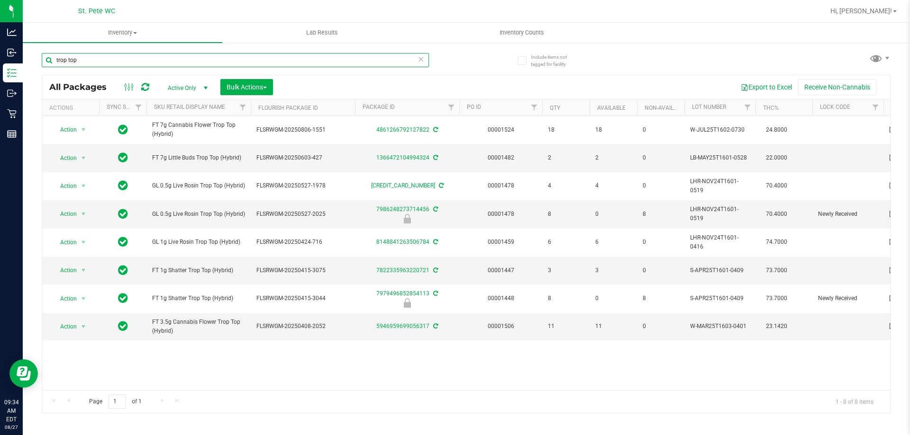
click at [28, 60] on div "Include items not tagged for facility trop top All Packages Active Only Active …" at bounding box center [466, 186] width 887 height 289
paste input "FT 7g Little Buds Trop Top (Hybrid)"
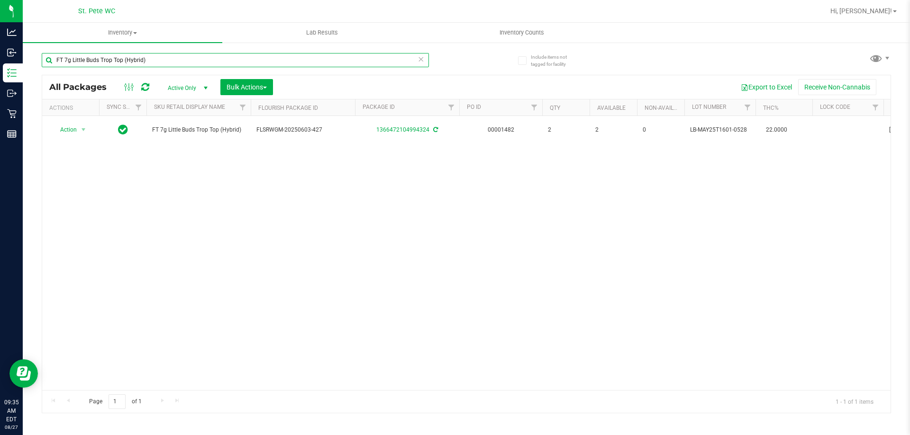
type input "FT 7g Little Buds Trop Top (Hybrid)"
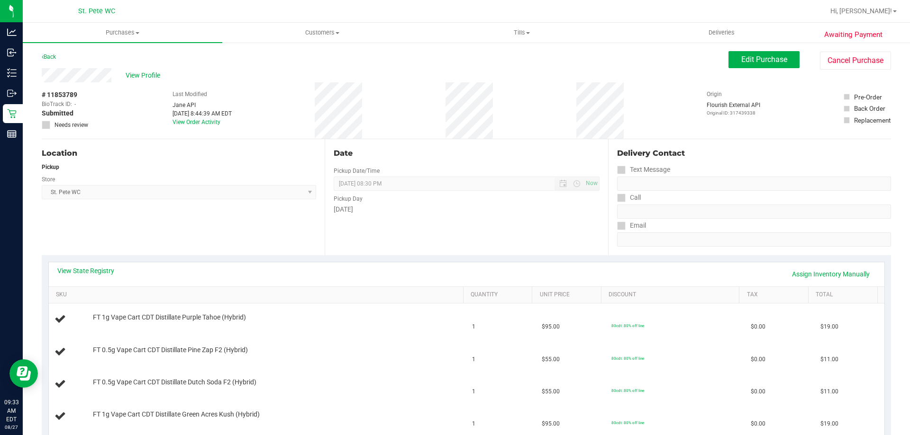
click at [152, 173] on div "Store" at bounding box center [179, 179] width 274 height 14
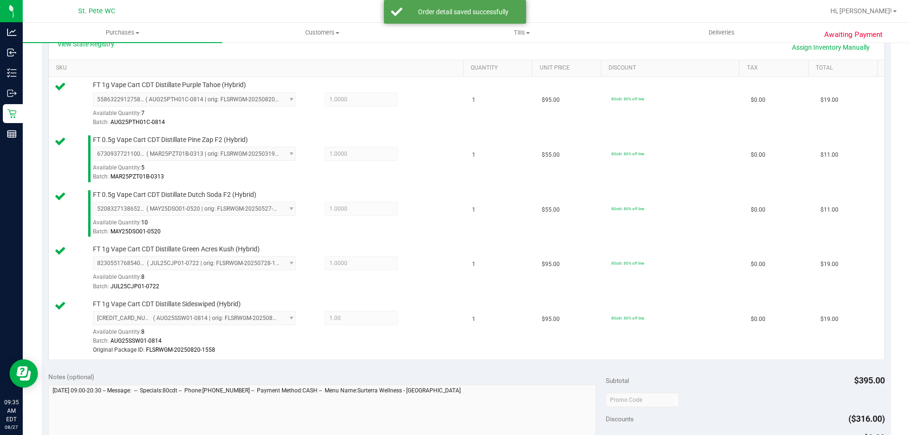
scroll to position [379, 0]
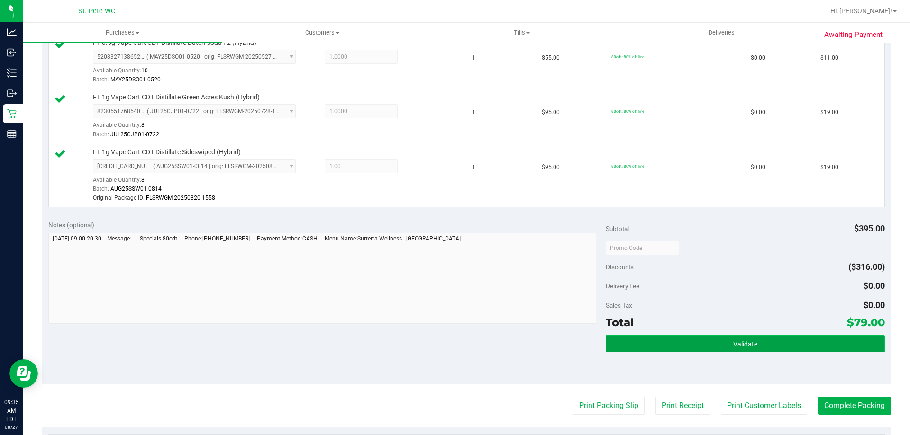
click at [745, 341] on span "Validate" at bounding box center [745, 345] width 24 height 8
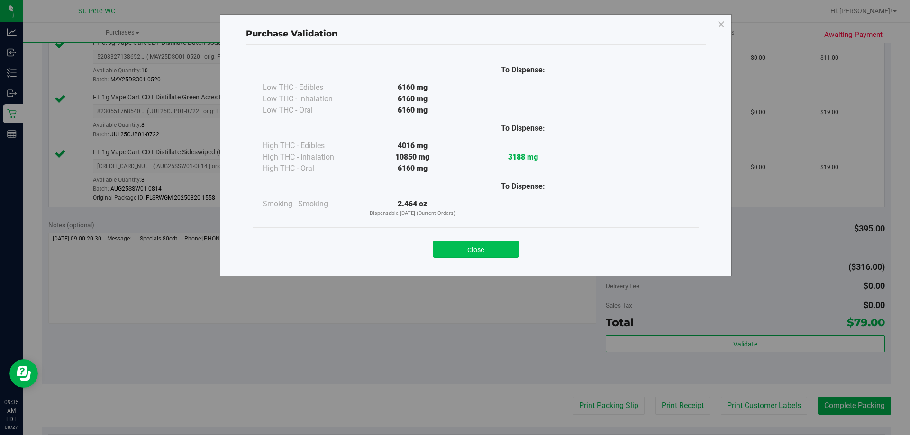
click at [463, 250] on button "Close" at bounding box center [476, 249] width 86 height 17
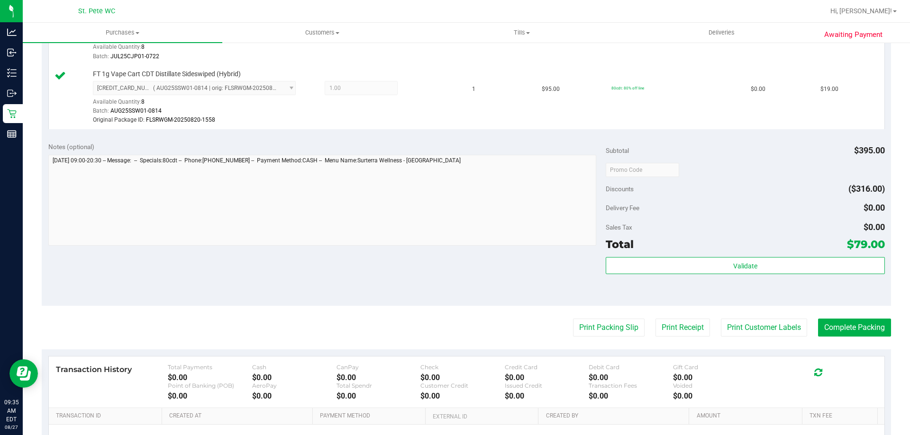
scroll to position [521, 0]
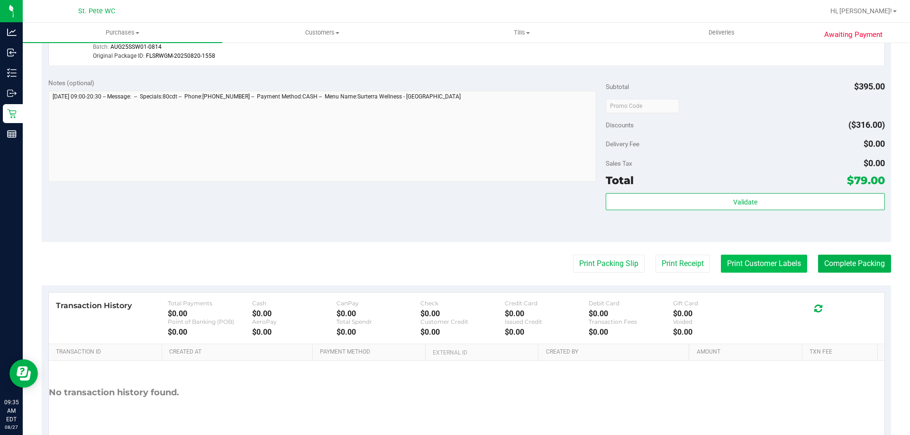
click at [743, 255] on button "Print Customer Labels" at bounding box center [764, 264] width 86 height 18
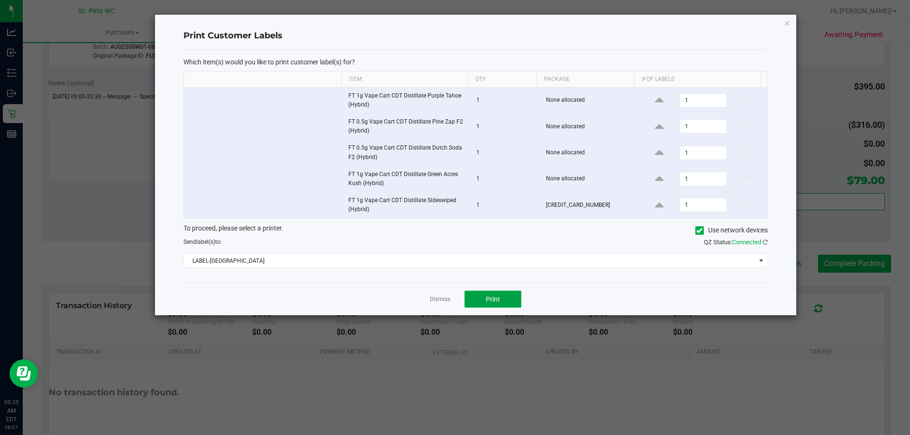
click at [485, 305] on button "Print" at bounding box center [492, 299] width 57 height 17
click at [445, 298] on link "Dismiss" at bounding box center [440, 300] width 20 height 8
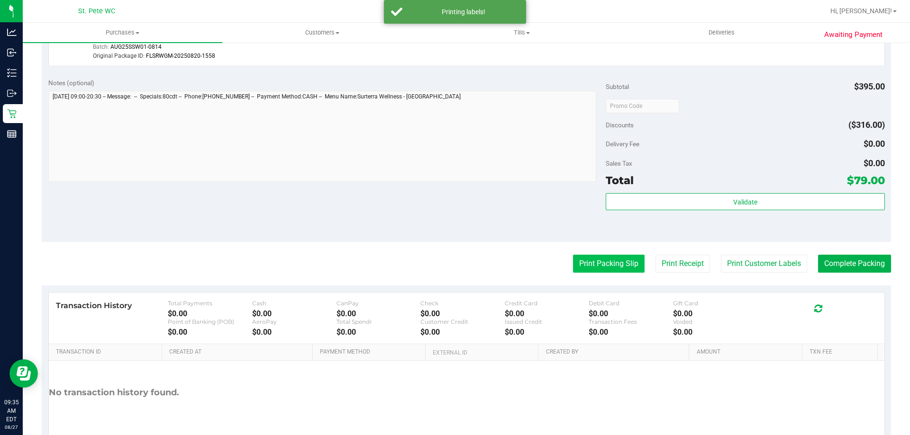
click at [595, 268] on button "Print Packing Slip" at bounding box center [609, 264] width 72 height 18
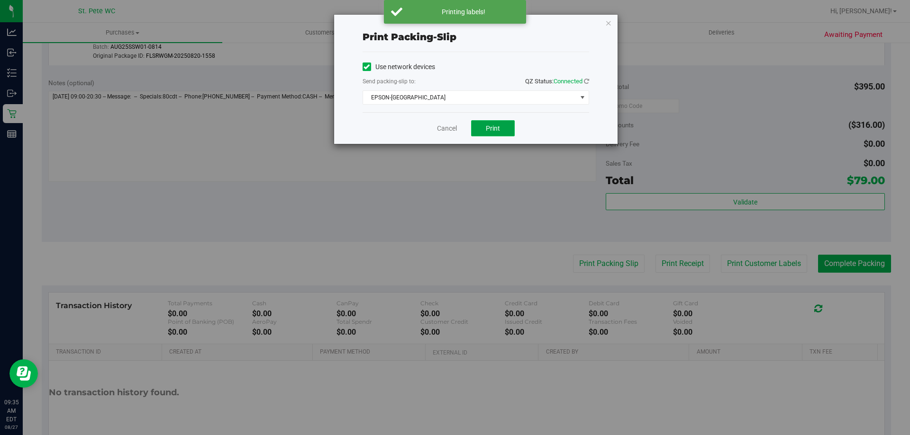
click at [499, 126] on span "Print" at bounding box center [493, 129] width 14 height 8
click at [437, 127] on link "Cancel" at bounding box center [447, 129] width 20 height 10
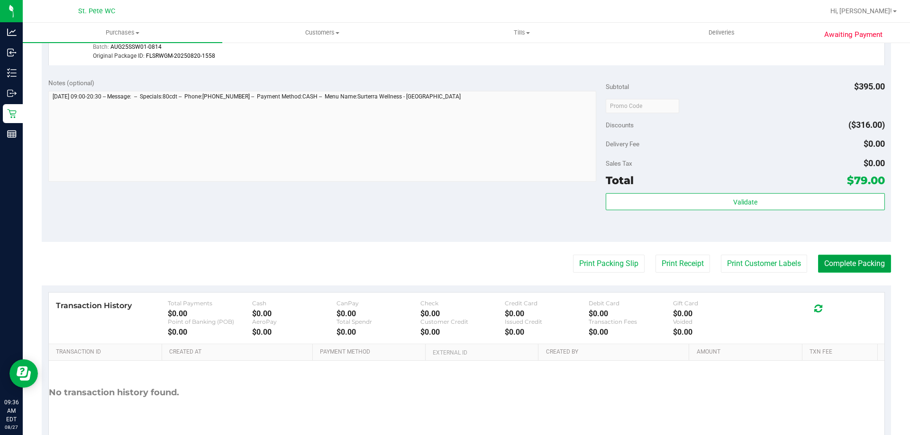
click at [828, 264] on button "Complete Packing" at bounding box center [854, 264] width 73 height 18
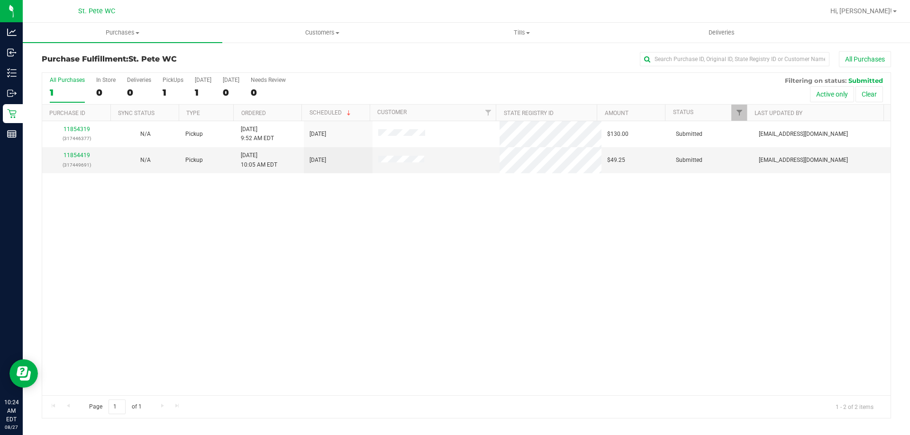
click at [189, 292] on div "11854319 (317446377) N/A Pickup 8/27/2025 9:52 AM EDT 8/27/2025 $130.00 Submitt…" at bounding box center [466, 258] width 848 height 274
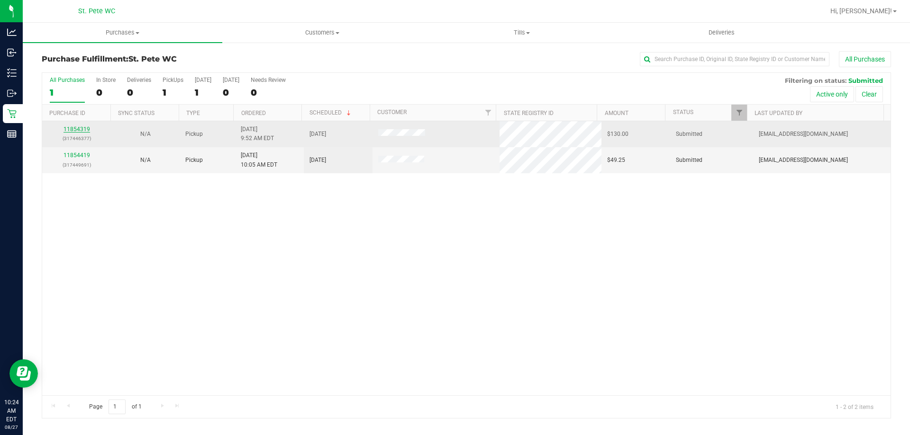
click at [65, 128] on link "11854319" at bounding box center [76, 129] width 27 height 7
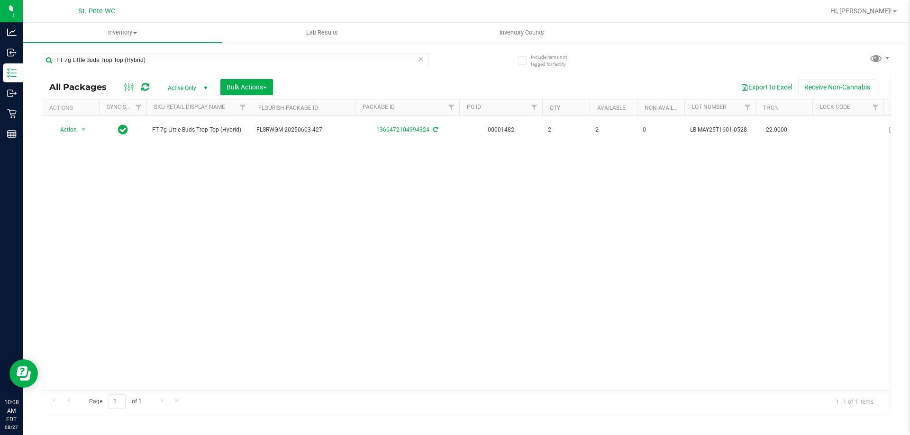
drag, startPoint x: 0, startPoint y: 0, endPoint x: 38, endPoint y: 72, distance: 81.6
click at [38, 72] on div "Include items not tagged for facility FT 7g Little Buds Trop Top (Hybrid) All P…" at bounding box center [466, 186] width 887 height 289
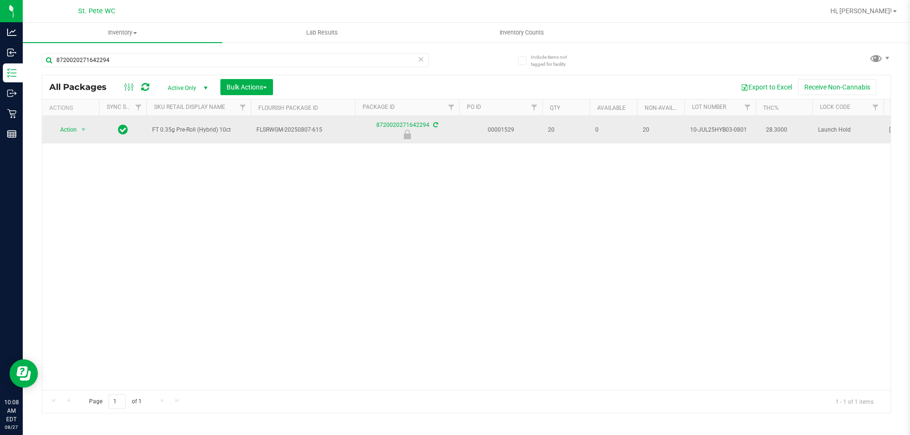
click at [202, 130] on span "FT 0.35g Pre-Roll (Hybrid) 10ct" at bounding box center [198, 130] width 93 height 9
copy tr "FT 0.35g Pre-Roll (Hybrid) 10ct"
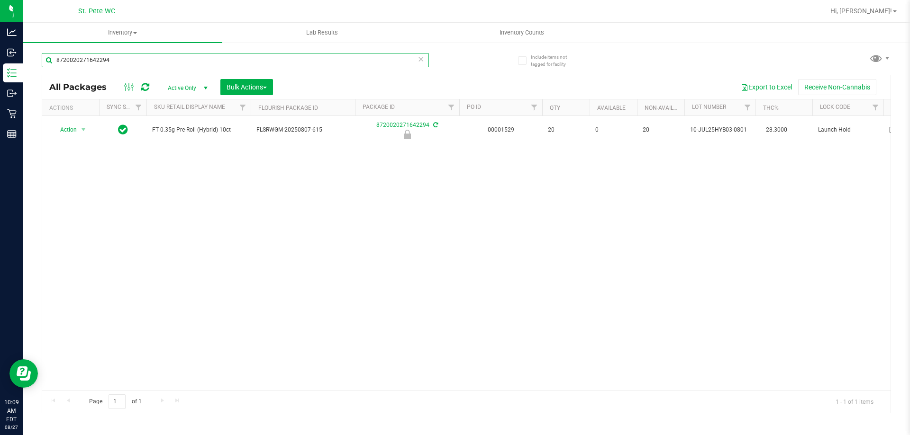
drag, startPoint x: 183, startPoint y: 63, endPoint x: 48, endPoint y: 60, distance: 135.1
click at [48, 60] on input "8720020271642294" at bounding box center [235, 60] width 387 height 14
paste input "FT 0.35g Pre-Roll (Hybrid) 10ct"
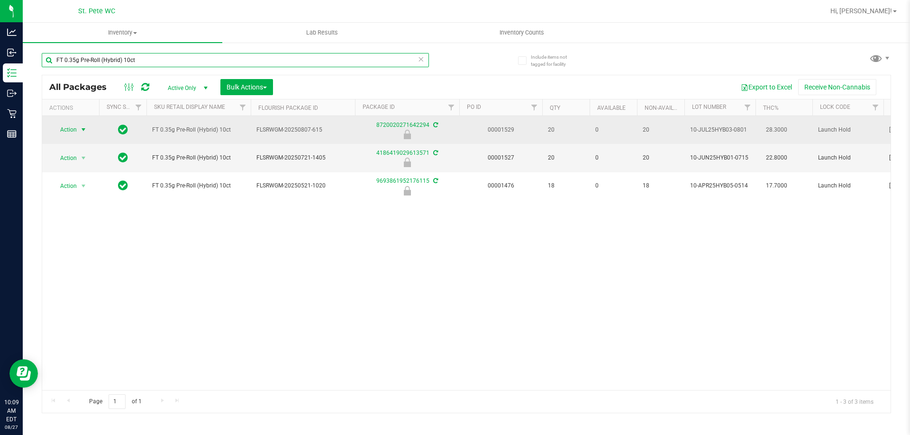
type input "FT 0.35g Pre-Roll (Hybrid) 10ct"
click at [63, 134] on span "Action" at bounding box center [65, 129] width 26 height 13
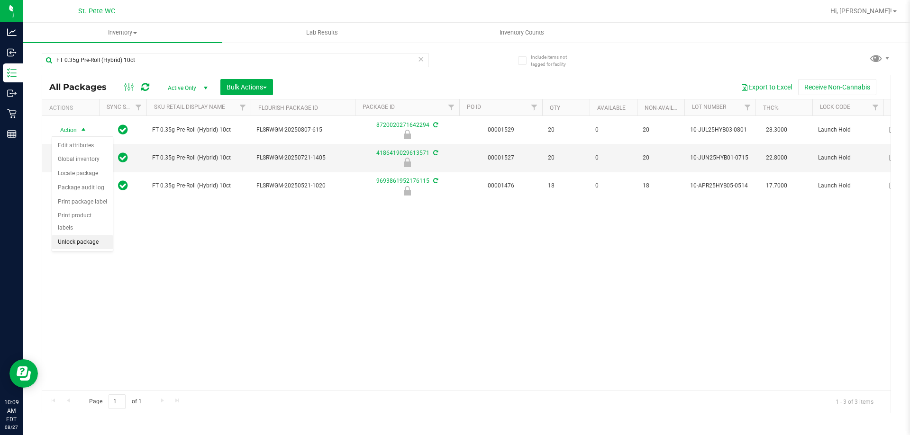
click at [67, 235] on li "Unlock package" at bounding box center [82, 242] width 61 height 14
drag, startPoint x: 196, startPoint y: 69, endPoint x: 192, endPoint y: 65, distance: 5.4
click at [194, 66] on div "FT 0.35g Pre-Roll (Hybrid) 10ct" at bounding box center [235, 64] width 387 height 22
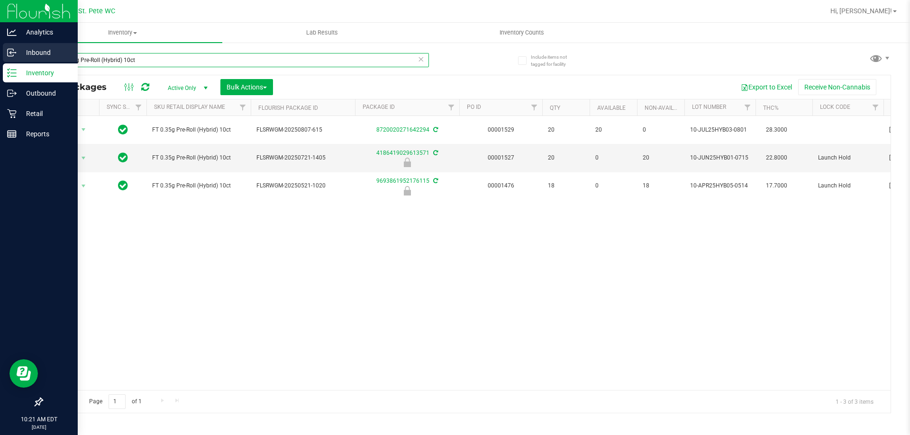
drag, startPoint x: 184, startPoint y: 55, endPoint x: 0, endPoint y: 55, distance: 183.8
click at [0, 55] on div "Analytics Inbound Inventory Outbound Retail Reports 10:21 AM EDT [DATE] 08/27 S…" at bounding box center [455, 217] width 910 height 435
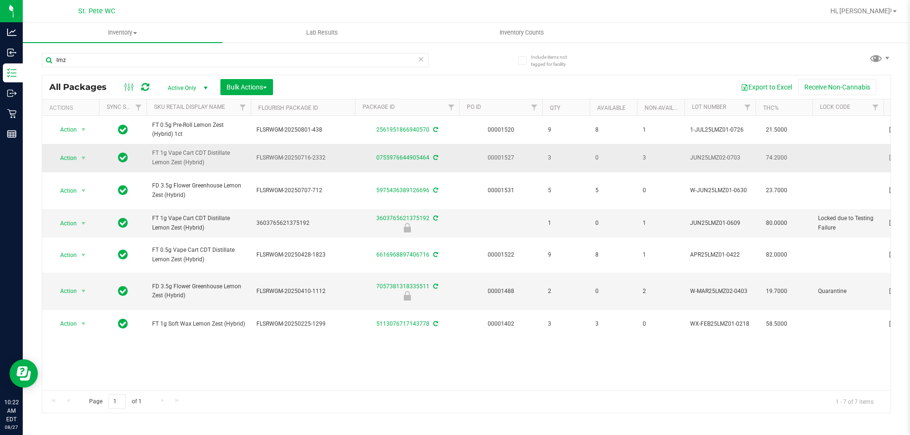
click at [193, 156] on span "FT 1g Vape Cart CDT Distillate Lemon Zest (Hybrid)" at bounding box center [198, 158] width 93 height 18
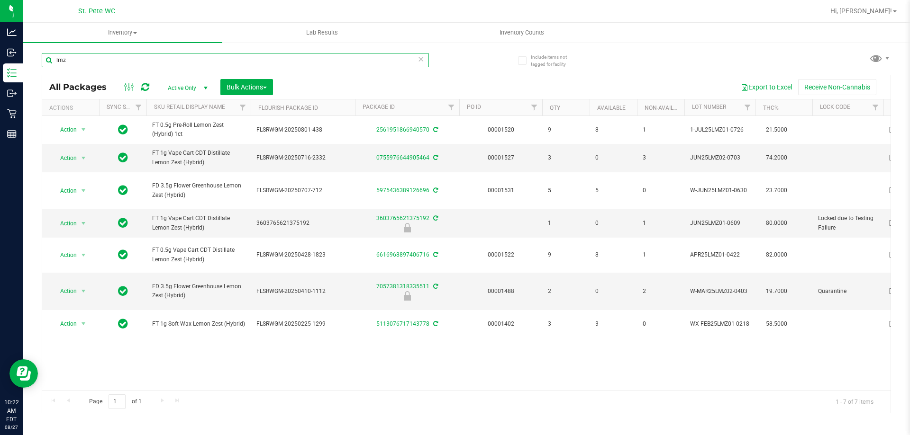
drag, startPoint x: 168, startPoint y: 62, endPoint x: 115, endPoint y: 67, distance: 53.3
click at [4, 67] on div "Analytics Inbound Inventory Outbound Retail Reports 10:22 AM EDT [DATE] 08/27 S…" at bounding box center [455, 217] width 910 height 435
paste input "FT 1g Vape Cart CDT Distillate Lemon Zest (Hybrid)"
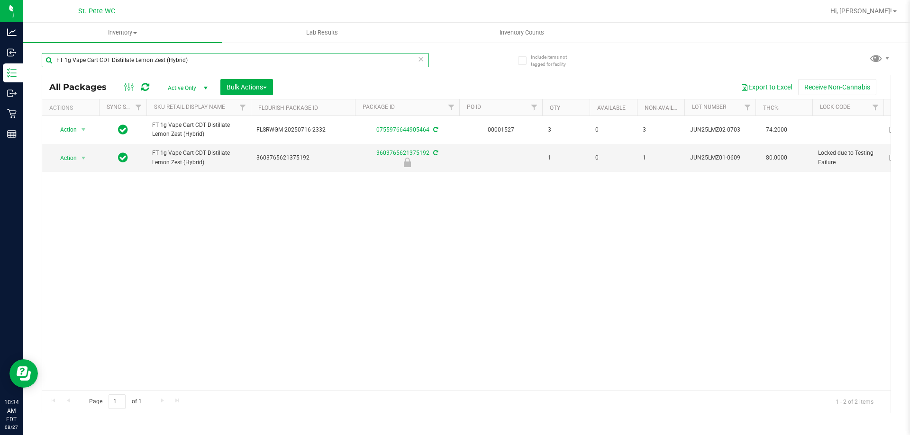
drag, startPoint x: 229, startPoint y: 61, endPoint x: 27, endPoint y: 71, distance: 202.1
click at [27, 71] on div "Include items not tagged for facility FT 1g Vape Cart CDT Distillate Lemon Zest…" at bounding box center [466, 186] width 887 height 289
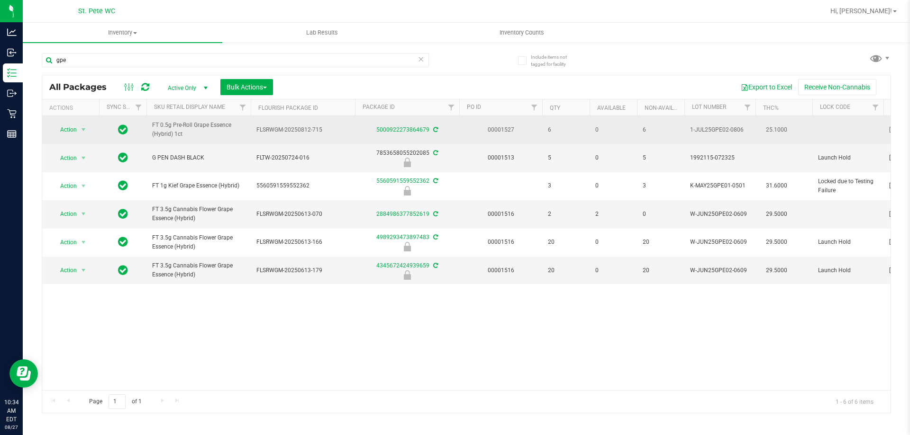
click at [165, 127] on span "FT 0.5g Pre-Roll Grape Essence (Hybrid) 1ct" at bounding box center [198, 130] width 93 height 18
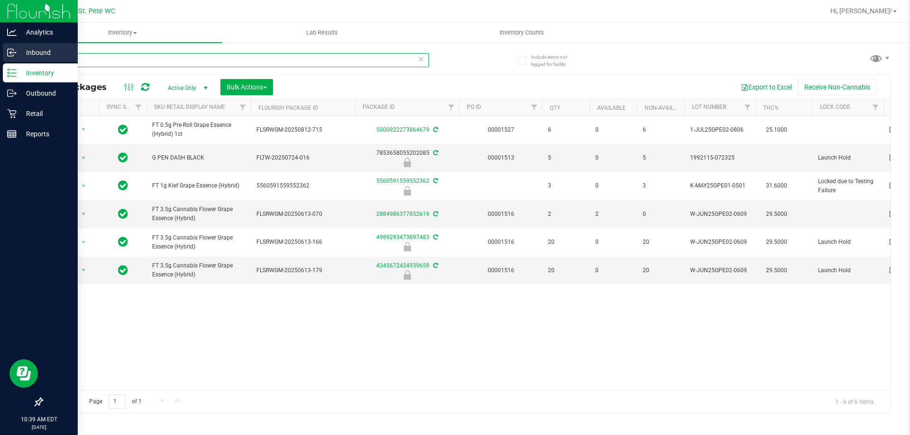
drag, startPoint x: 211, startPoint y: 62, endPoint x: 0, endPoint y: 60, distance: 210.9
click at [0, 60] on div "Analytics Inbound Inventory Outbound Retail Reports 10:39 AM EDT [DATE] 08/27 S…" at bounding box center [455, 217] width 910 height 435
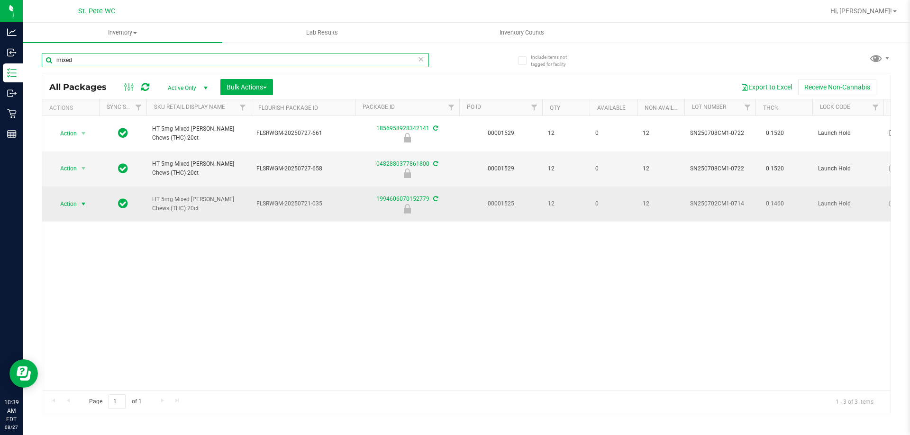
type input "mixed"
click at [82, 200] on span "select" at bounding box center [84, 204] width 8 height 8
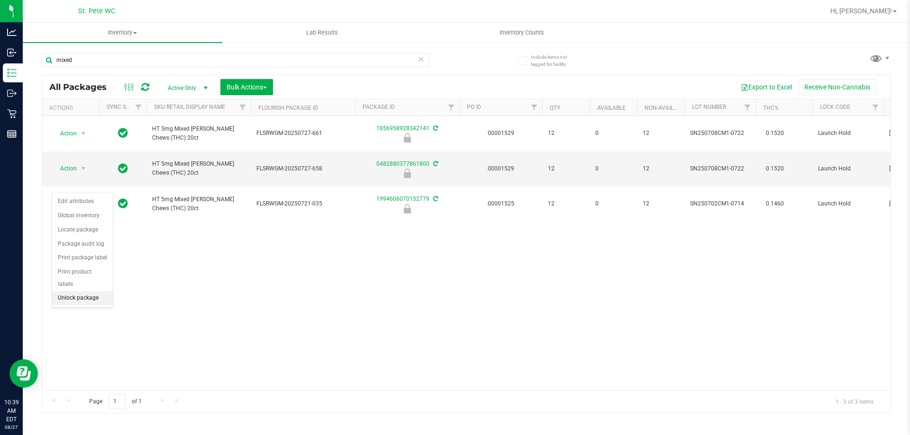
click at [86, 291] on li "Unlock package" at bounding box center [82, 298] width 61 height 14
